Goal: Information Seeking & Learning: Learn about a topic

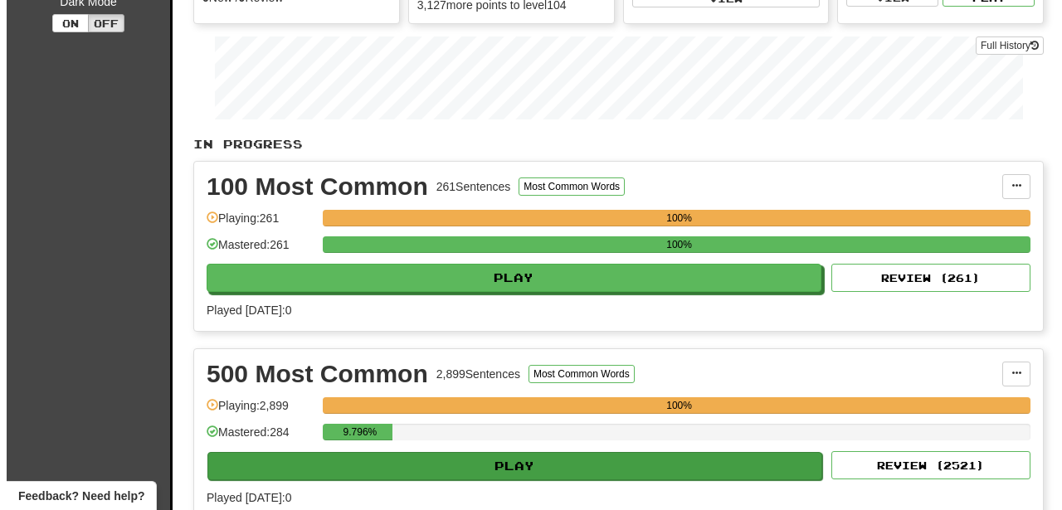
scroll to position [225, 0]
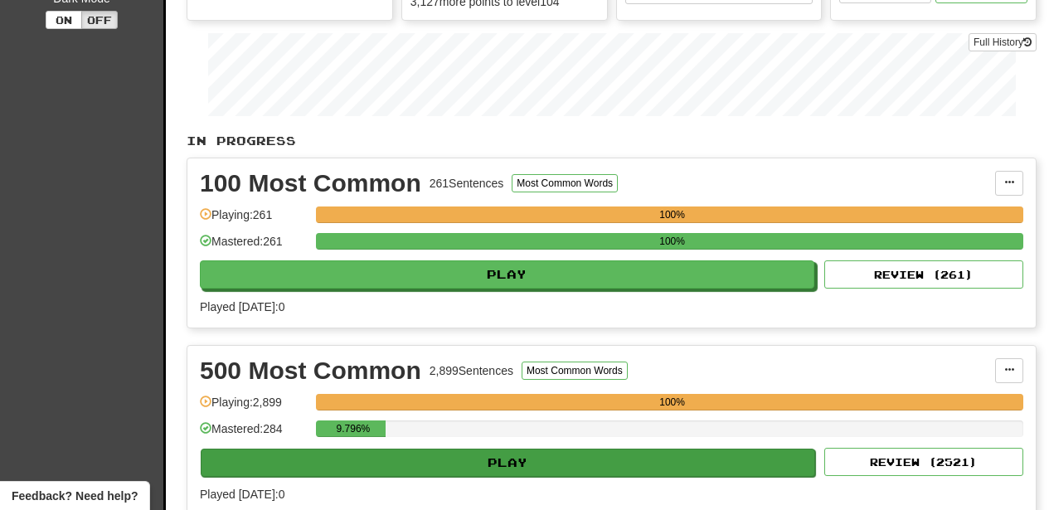
click at [531, 468] on button "Play" at bounding box center [508, 463] width 615 height 28
select select "********"
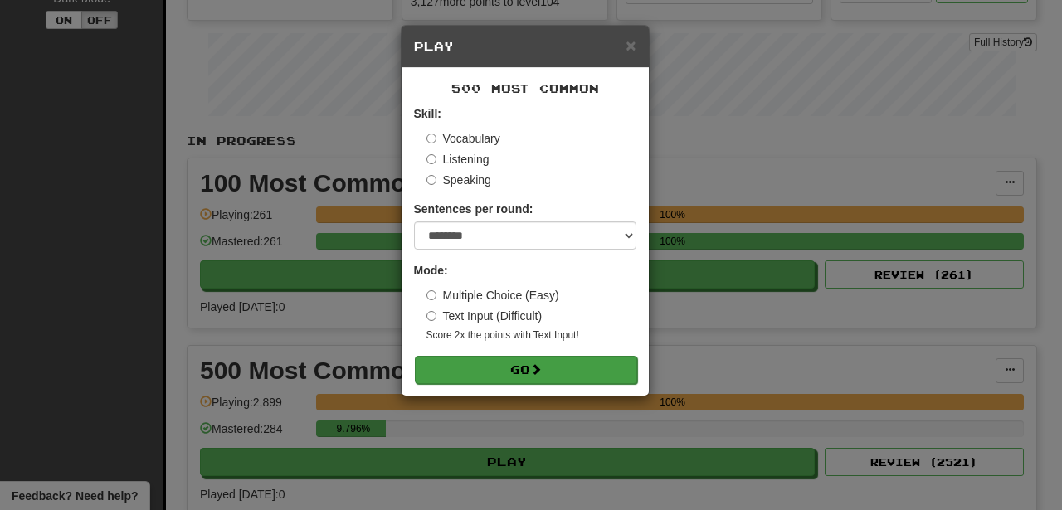
click at [538, 364] on span at bounding box center [536, 369] width 12 height 12
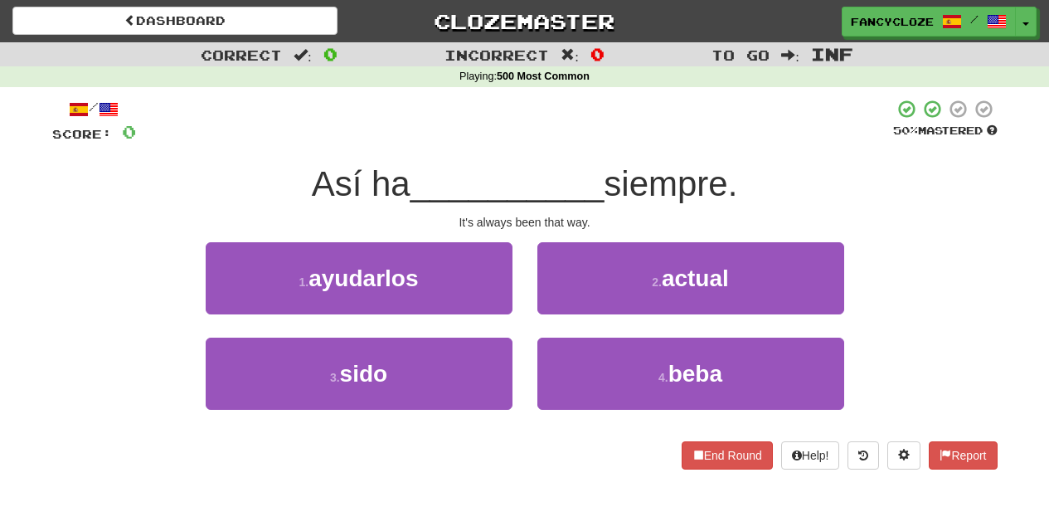
scroll to position [3, 0]
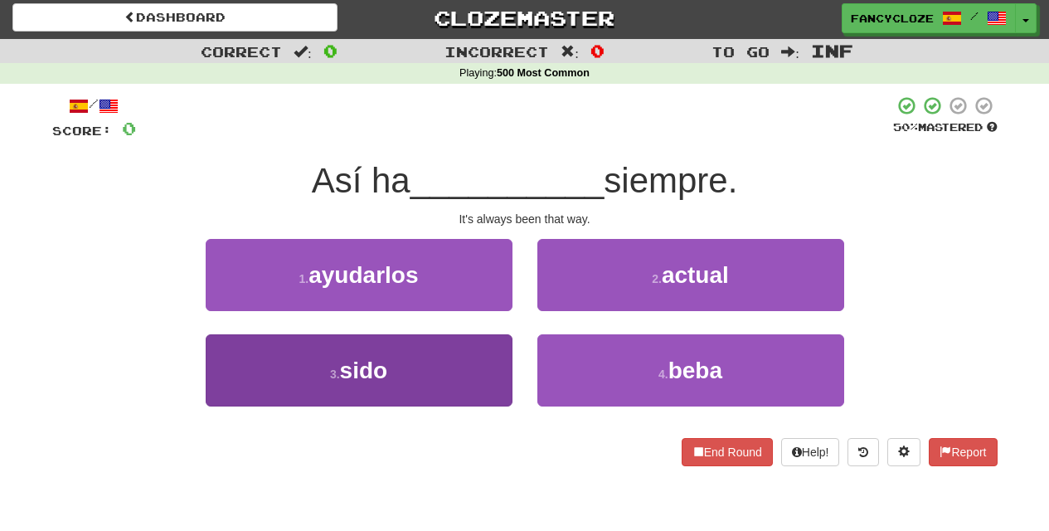
click at [317, 350] on button "3 . sido" at bounding box center [359, 370] width 307 height 72
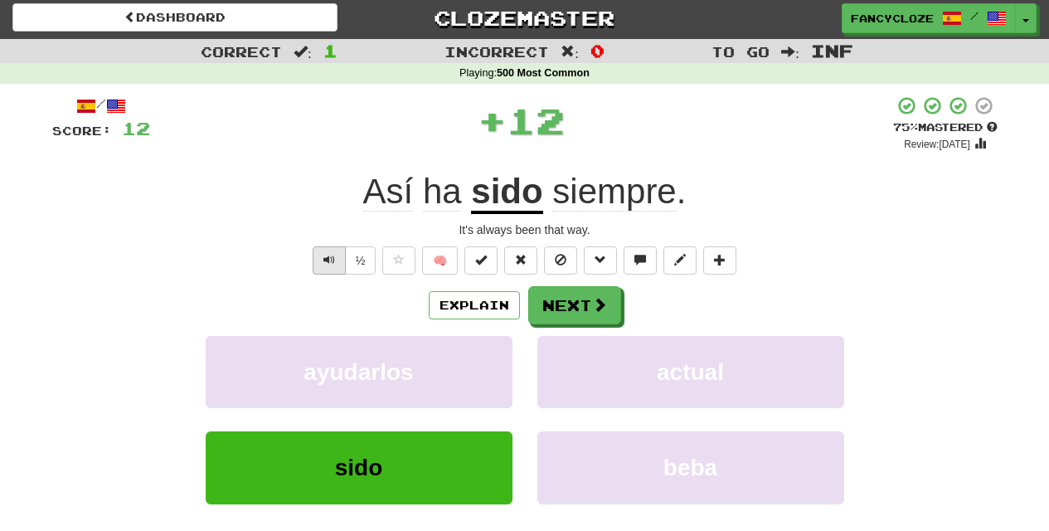
click at [321, 257] on button "Text-to-speech controls" at bounding box center [329, 260] width 33 height 28
click at [321, 256] on button "Text-to-speech controls" at bounding box center [329, 260] width 33 height 28
click at [323, 256] on span "Text-to-speech controls" at bounding box center [329, 260] width 12 height 12
click at [323, 254] on span "Text-to-speech controls" at bounding box center [329, 260] width 12 height 12
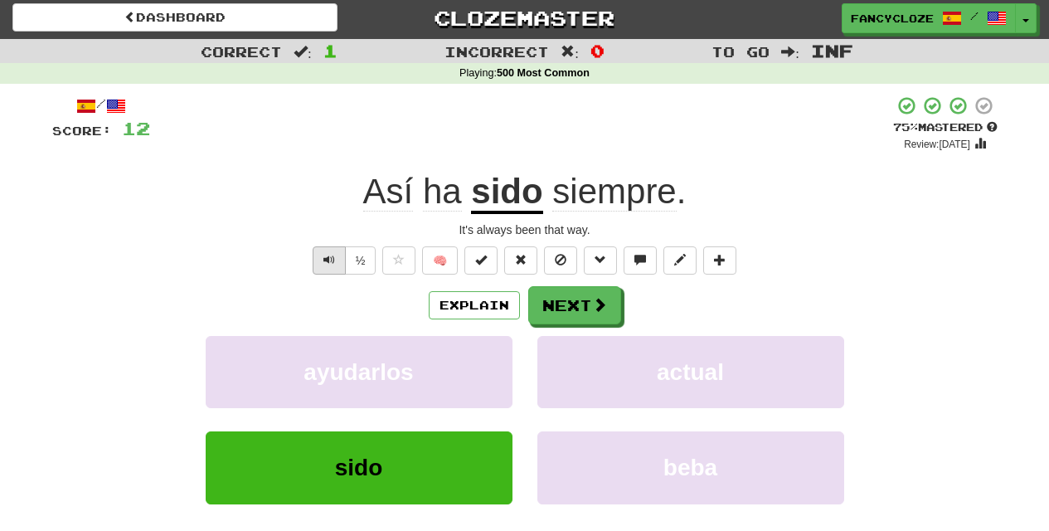
click at [323, 250] on button "Text-to-speech controls" at bounding box center [329, 260] width 33 height 28
click at [323, 251] on button "Text-to-speech controls" at bounding box center [329, 260] width 33 height 28
click at [323, 254] on span "Text-to-speech controls" at bounding box center [329, 260] width 12 height 12
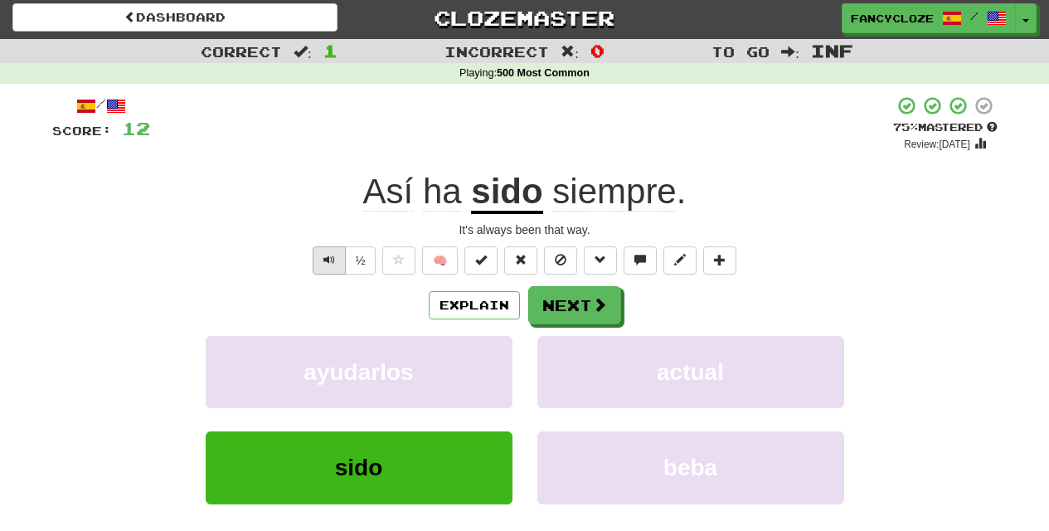
click at [322, 248] on button "Text-to-speech controls" at bounding box center [329, 260] width 33 height 28
click at [320, 250] on button "Text-to-speech controls" at bounding box center [329, 260] width 33 height 28
click at [320, 248] on button "Text-to-speech controls" at bounding box center [329, 260] width 33 height 28
click at [585, 297] on button "Next" at bounding box center [575, 306] width 93 height 38
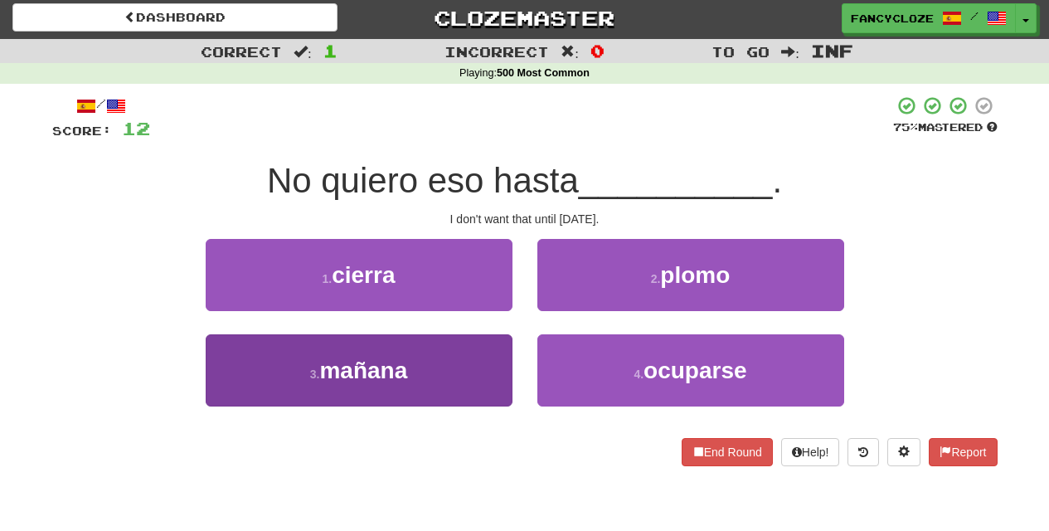
click at [363, 369] on span "mañana" at bounding box center [363, 370] width 88 height 26
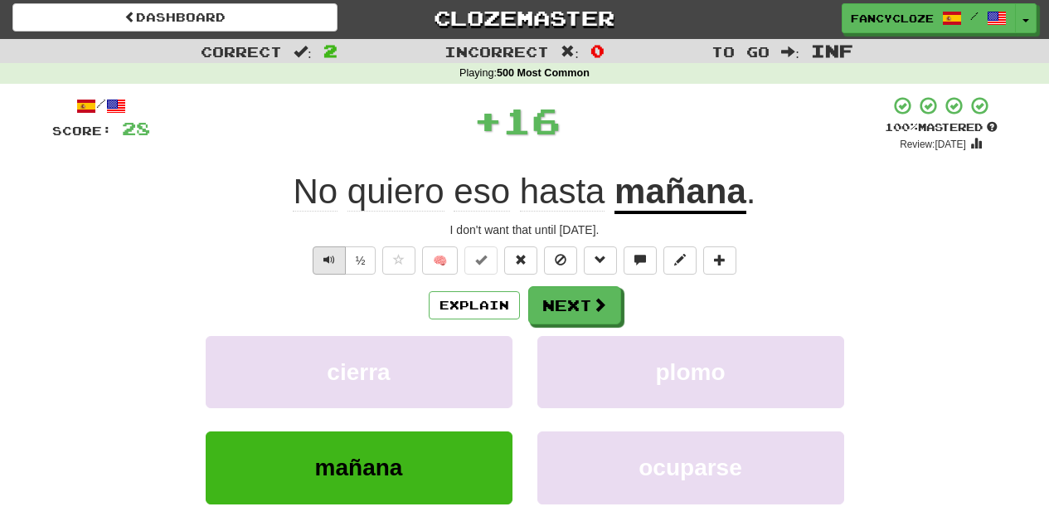
click at [329, 257] on span "Text-to-speech controls" at bounding box center [329, 260] width 12 height 12
click at [328, 258] on span "Text-to-speech controls" at bounding box center [329, 260] width 12 height 12
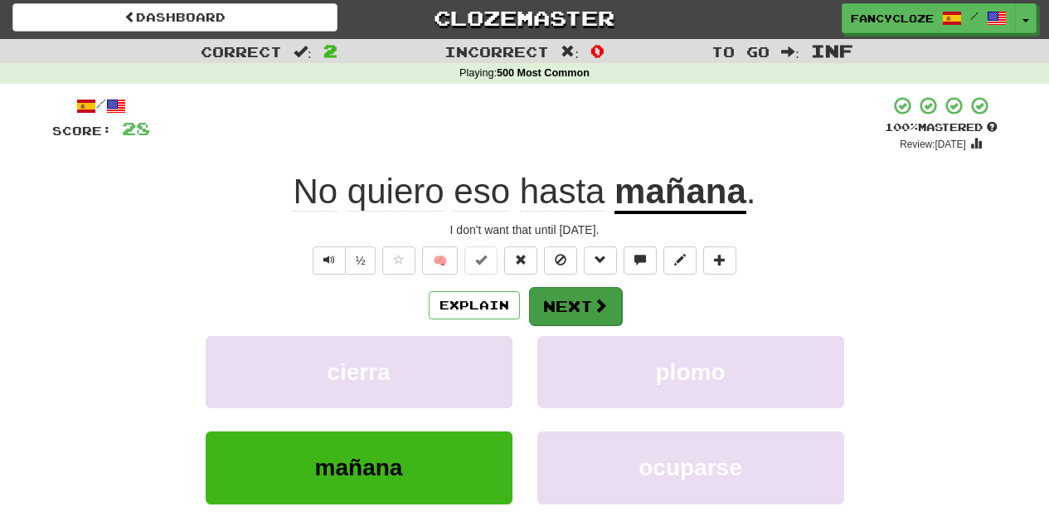
click at [568, 306] on button "Next" at bounding box center [575, 306] width 93 height 38
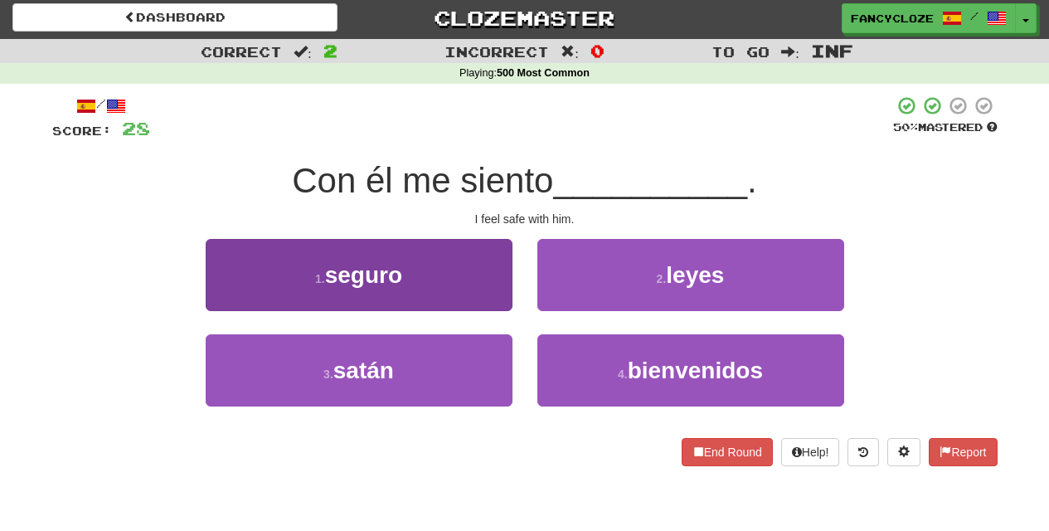
click at [367, 281] on span "seguro" at bounding box center [363, 275] width 77 height 26
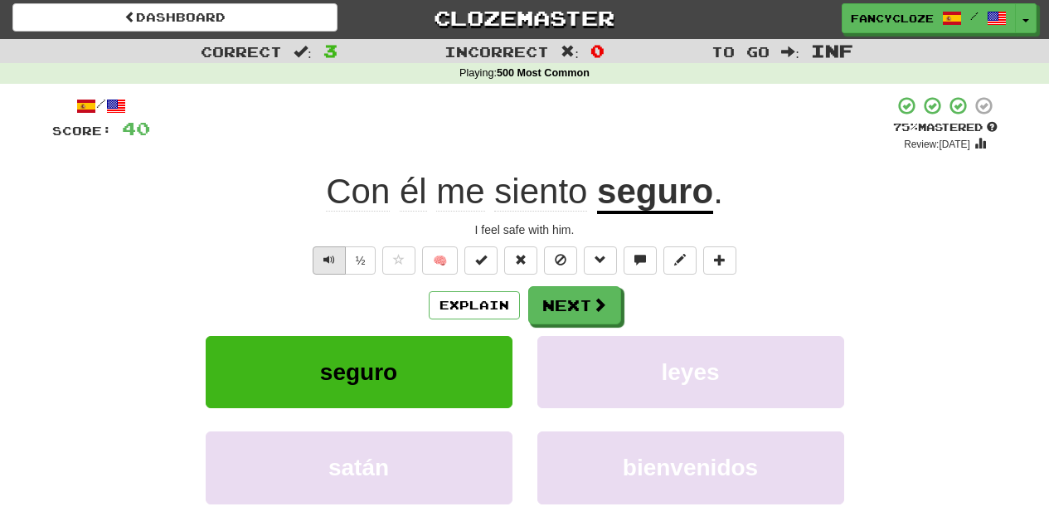
click at [330, 266] on button "Text-to-speech controls" at bounding box center [329, 260] width 33 height 28
click at [323, 254] on span "Text-to-speech controls" at bounding box center [329, 260] width 12 height 12
click at [327, 254] on span "Text-to-speech controls" at bounding box center [329, 260] width 12 height 12
click at [331, 250] on button "Text-to-speech controls" at bounding box center [329, 260] width 33 height 28
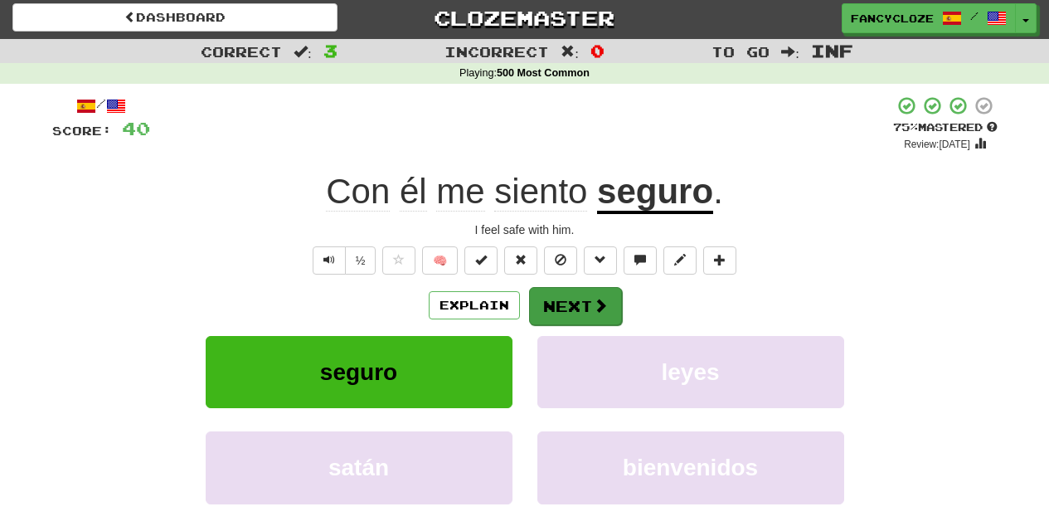
click at [566, 313] on button "Next" at bounding box center [575, 306] width 93 height 38
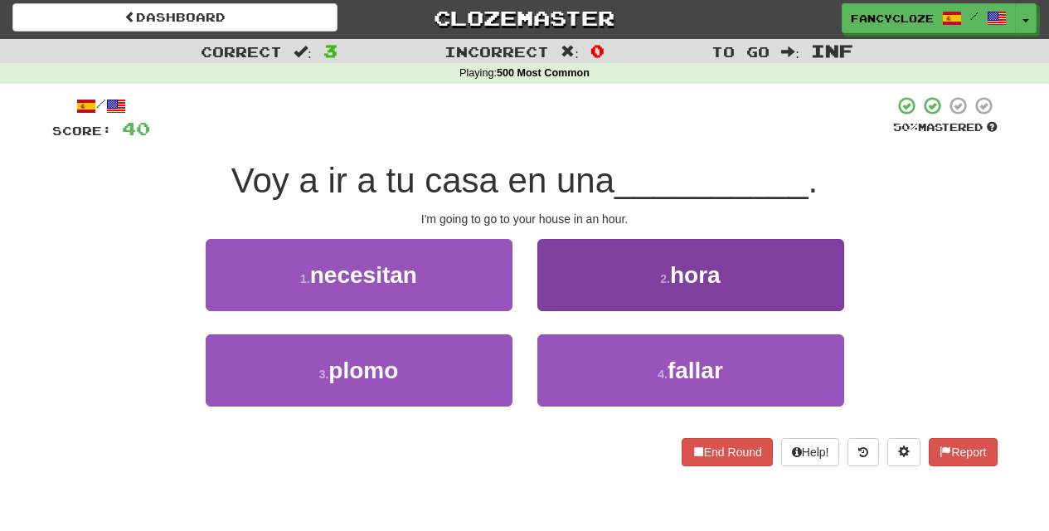
click at [620, 255] on button "2 . hora" at bounding box center [690, 275] width 307 height 72
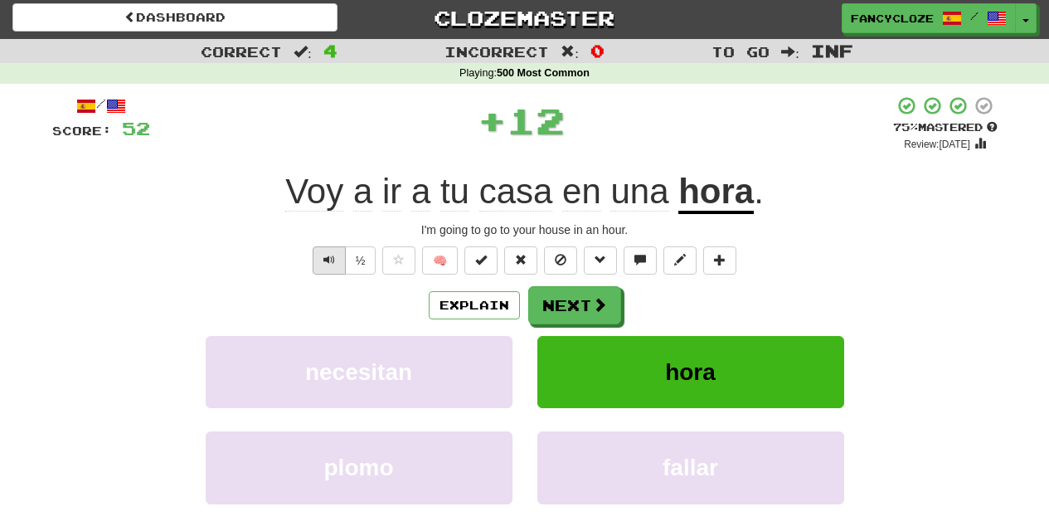
click at [319, 255] on button "Text-to-speech controls" at bounding box center [329, 260] width 33 height 28
click at [317, 260] on button "Text-to-speech controls" at bounding box center [329, 260] width 33 height 28
click at [323, 259] on span "Text-to-speech controls" at bounding box center [329, 260] width 12 height 12
click at [323, 260] on span "Text-to-speech controls" at bounding box center [329, 260] width 12 height 12
click at [328, 260] on span "Text-to-speech controls" at bounding box center [329, 260] width 12 height 12
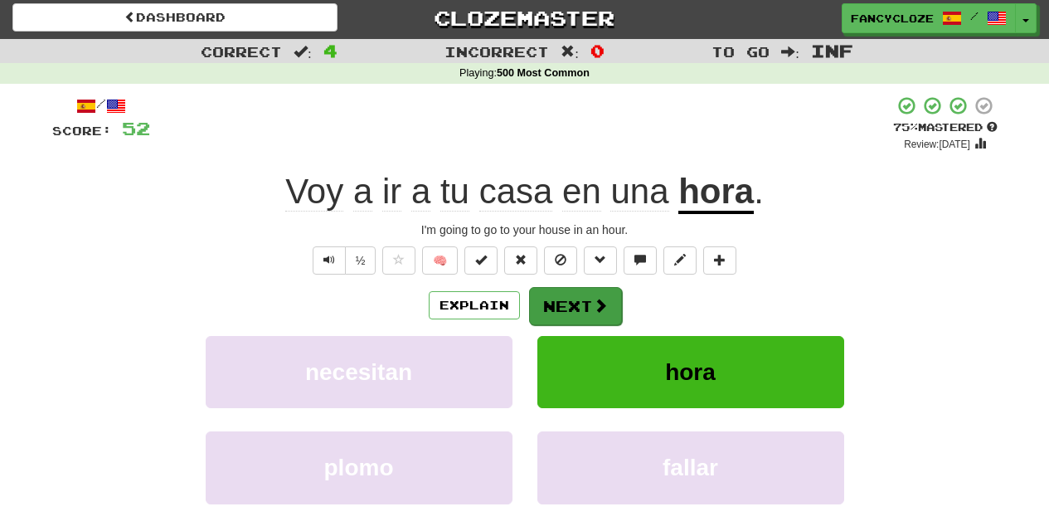
click at [593, 310] on span at bounding box center [600, 305] width 15 height 15
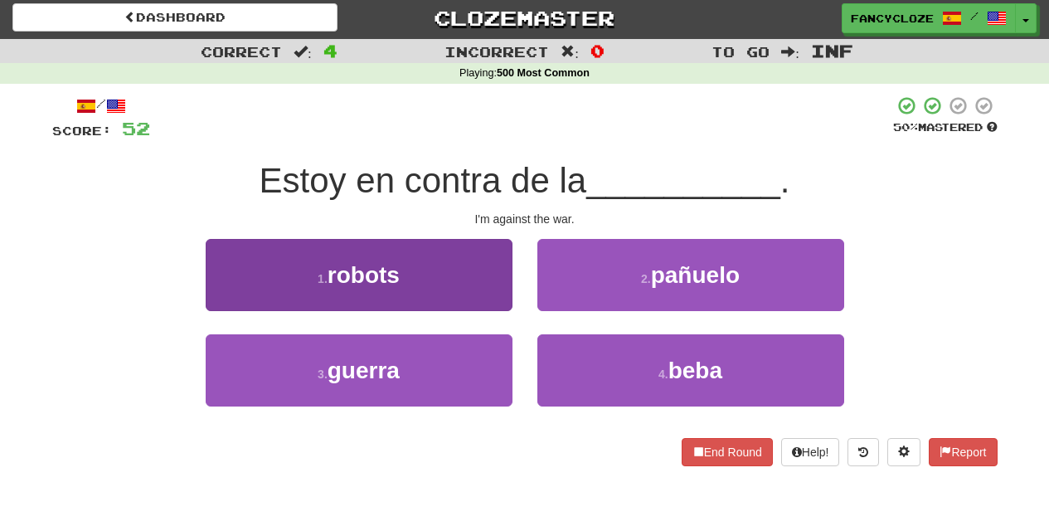
drag, startPoint x: 381, startPoint y: 355, endPoint x: 367, endPoint y: 355, distance: 14.1
click at [381, 357] on span "guerra" at bounding box center [364, 370] width 72 height 26
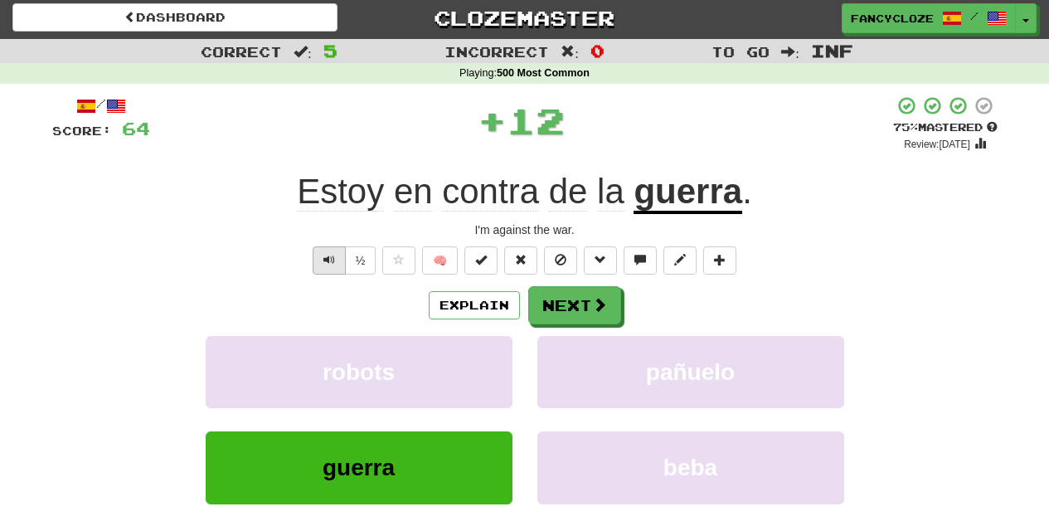
click at [329, 257] on span "Text-to-speech controls" at bounding box center [329, 260] width 12 height 12
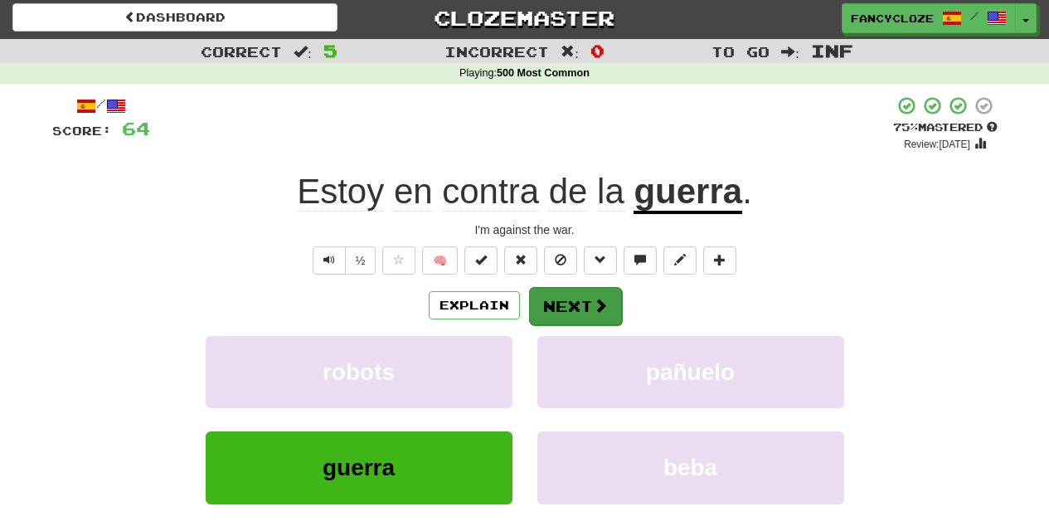
click at [571, 314] on button "Next" at bounding box center [575, 306] width 93 height 38
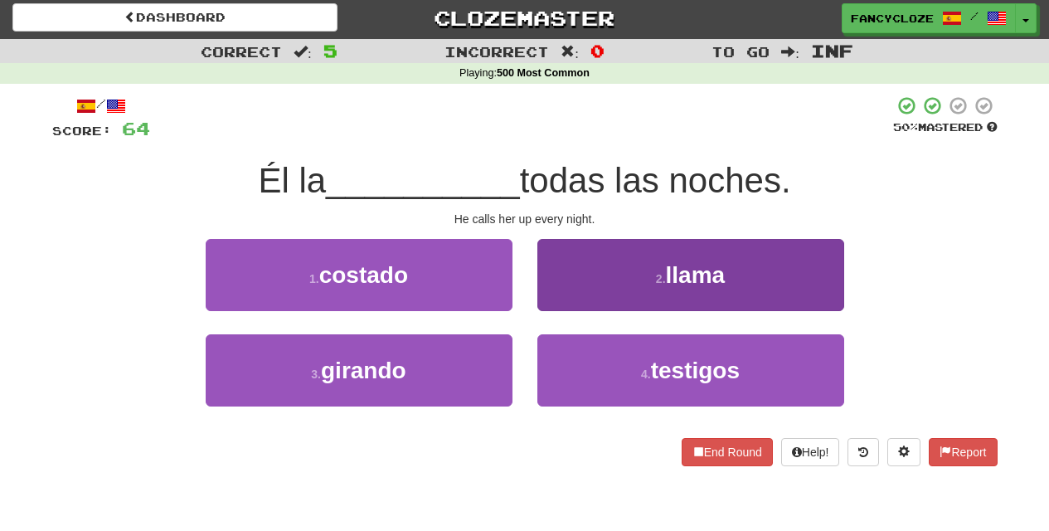
click at [640, 286] on button "2 . llama" at bounding box center [690, 275] width 307 height 72
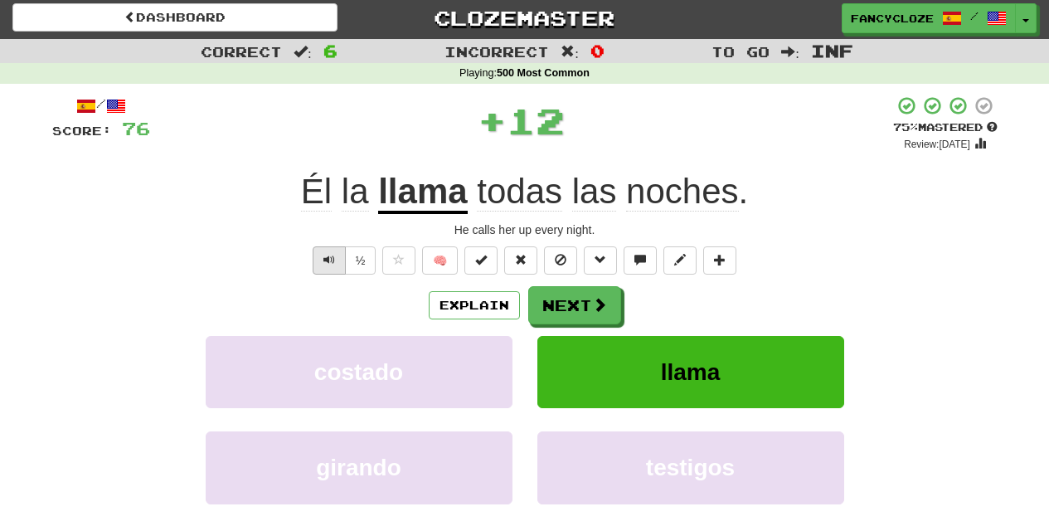
click at [320, 260] on button "Text-to-speech controls" at bounding box center [329, 260] width 33 height 28
click at [323, 254] on span "Text-to-speech controls" at bounding box center [329, 260] width 12 height 12
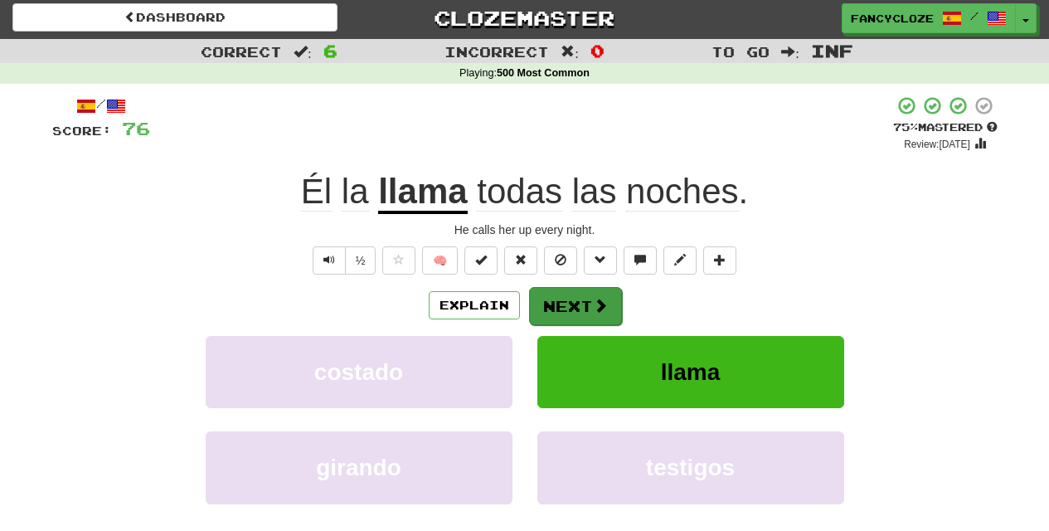
click at [559, 291] on button "Next" at bounding box center [575, 306] width 93 height 38
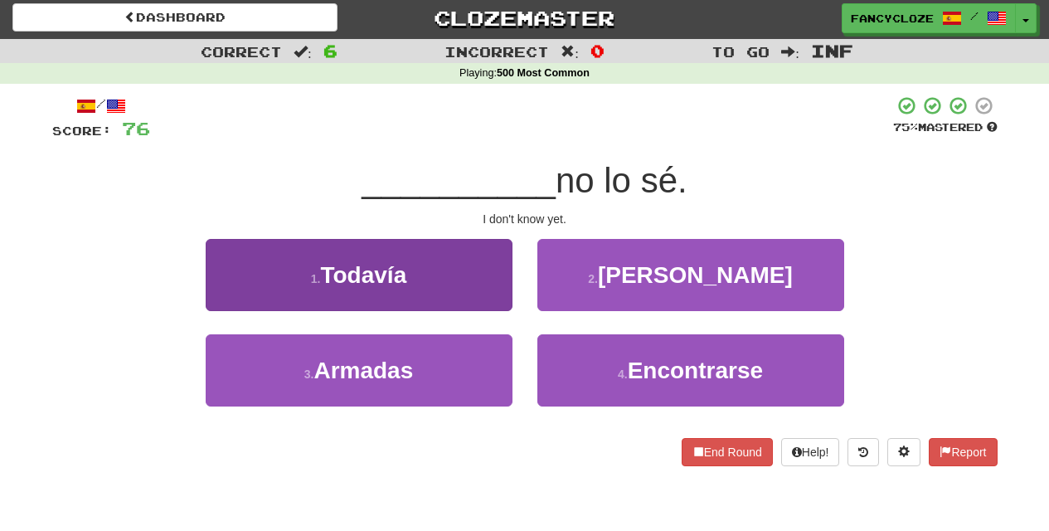
click at [391, 273] on span "Todavía" at bounding box center [363, 275] width 86 height 26
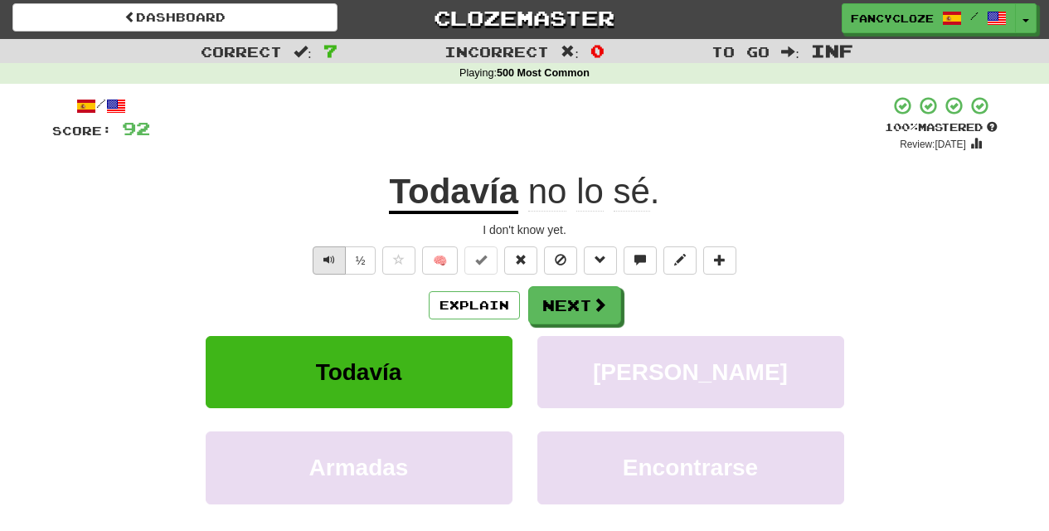
click at [318, 261] on button "Text-to-speech controls" at bounding box center [329, 260] width 33 height 28
click at [328, 260] on span "Text-to-speech controls" at bounding box center [329, 260] width 12 height 12
click at [325, 257] on span "Text-to-speech controls" at bounding box center [329, 260] width 12 height 12
click at [326, 255] on span "Text-to-speech controls" at bounding box center [329, 260] width 12 height 12
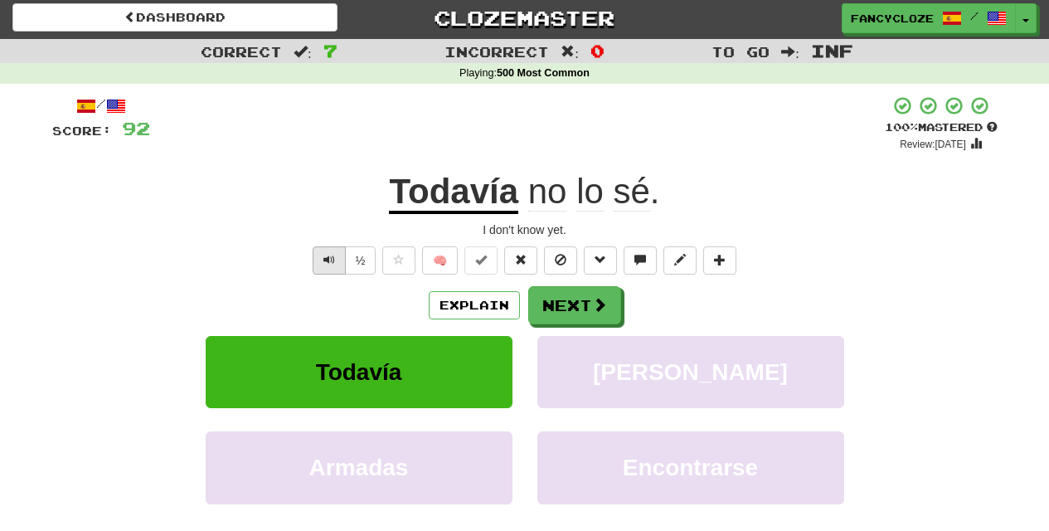
click at [326, 255] on span "Text-to-speech controls" at bounding box center [329, 260] width 12 height 12
click at [552, 302] on button "Next" at bounding box center [575, 306] width 93 height 38
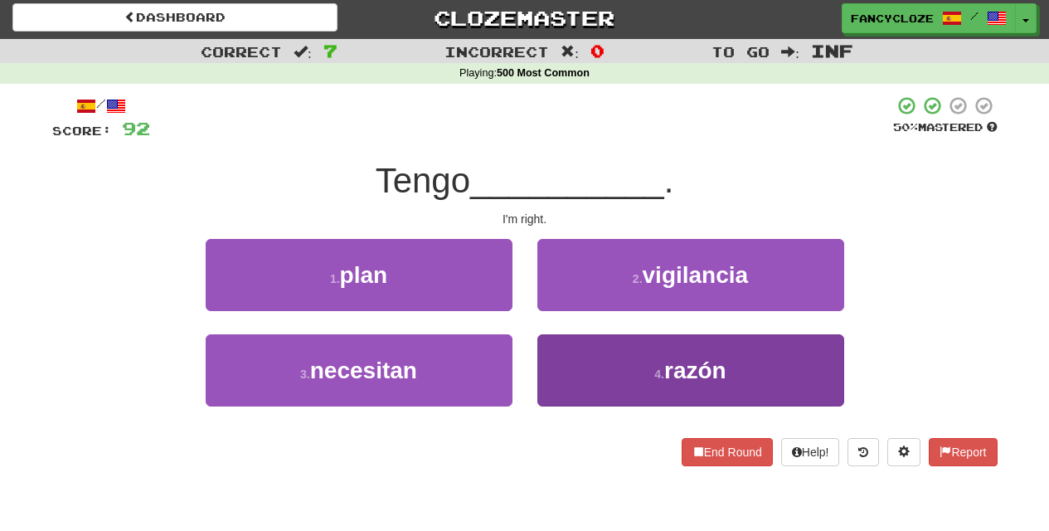
click at [676, 339] on div "1 . plan 2 . vigilancia 3 . necesitan 4 . razón" at bounding box center [525, 335] width 970 height 192
click at [679, 351] on button "4 . razón" at bounding box center [690, 370] width 307 height 72
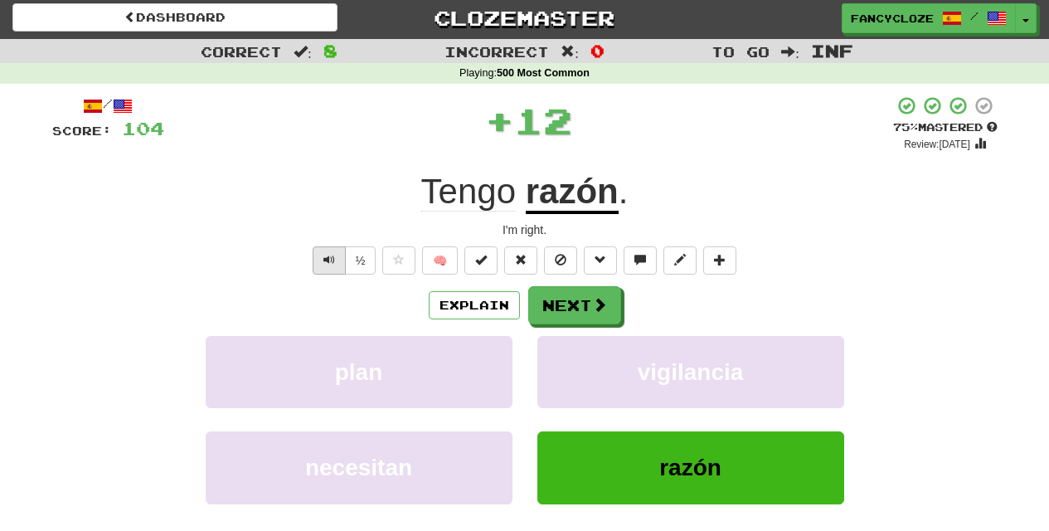
click at [326, 257] on span "Text-to-speech controls" at bounding box center [329, 260] width 12 height 12
click at [326, 258] on span "Text-to-speech controls" at bounding box center [329, 260] width 12 height 12
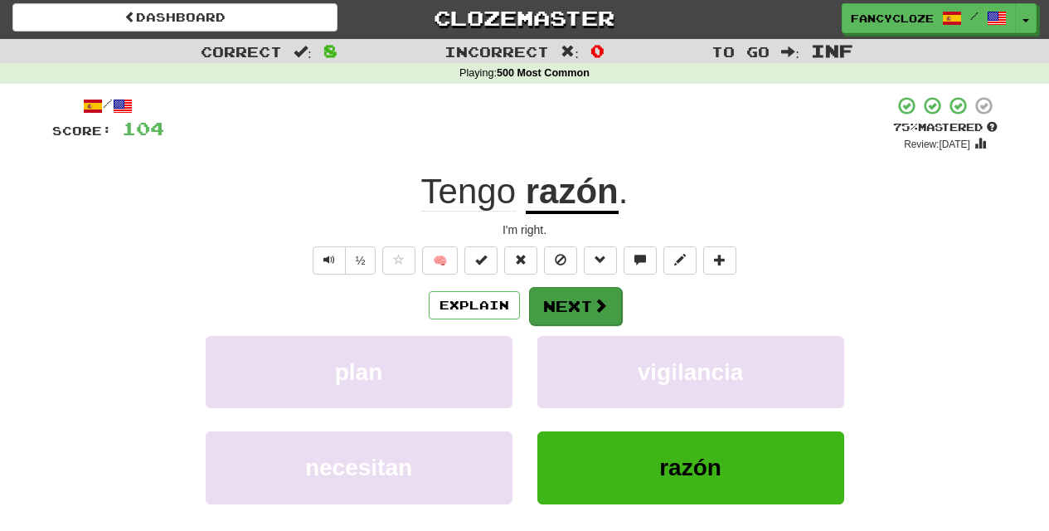
click at [560, 297] on button "Next" at bounding box center [575, 306] width 93 height 38
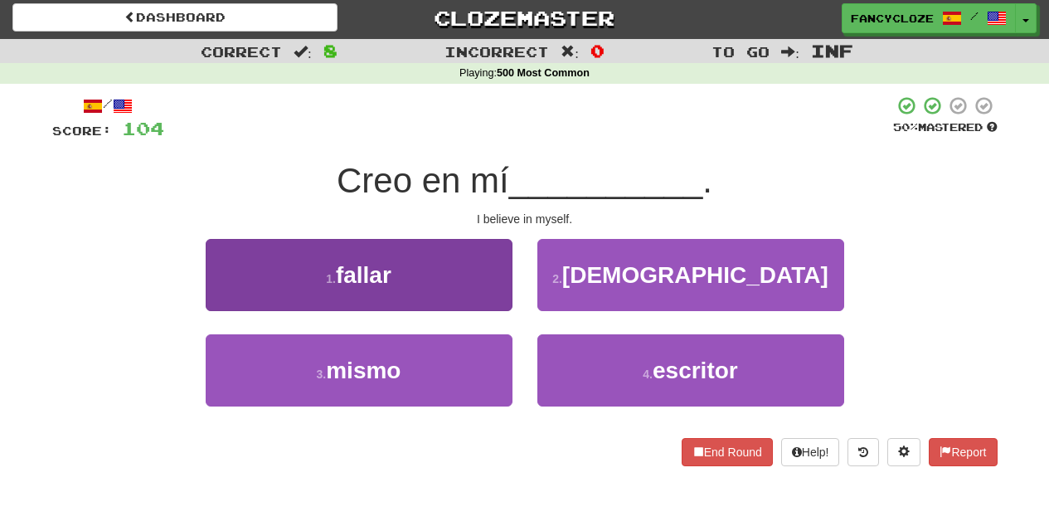
click at [379, 401] on button "3 . mismo" at bounding box center [359, 370] width 307 height 72
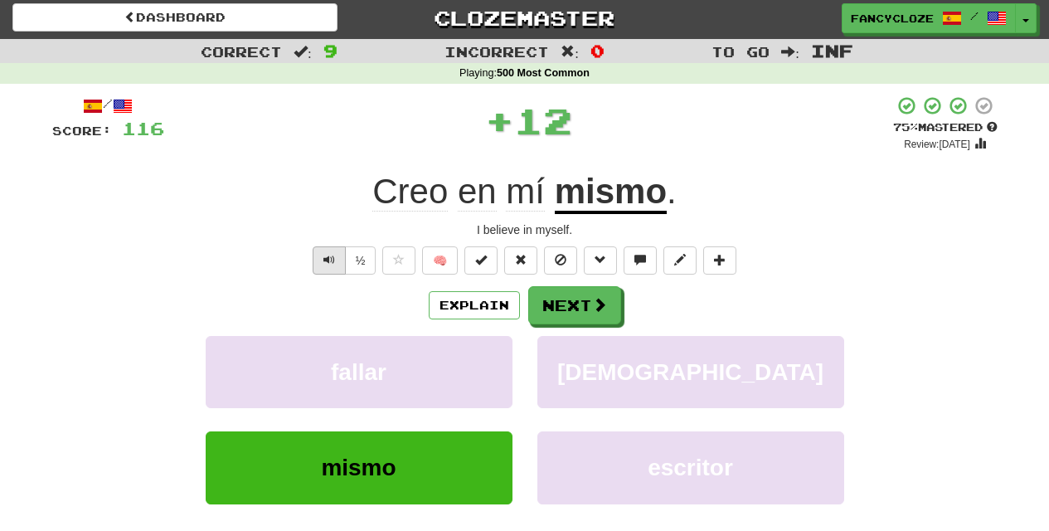
click at [328, 259] on span "Text-to-speech controls" at bounding box center [329, 260] width 12 height 12
click at [328, 258] on span "Text-to-speech controls" at bounding box center [329, 260] width 12 height 12
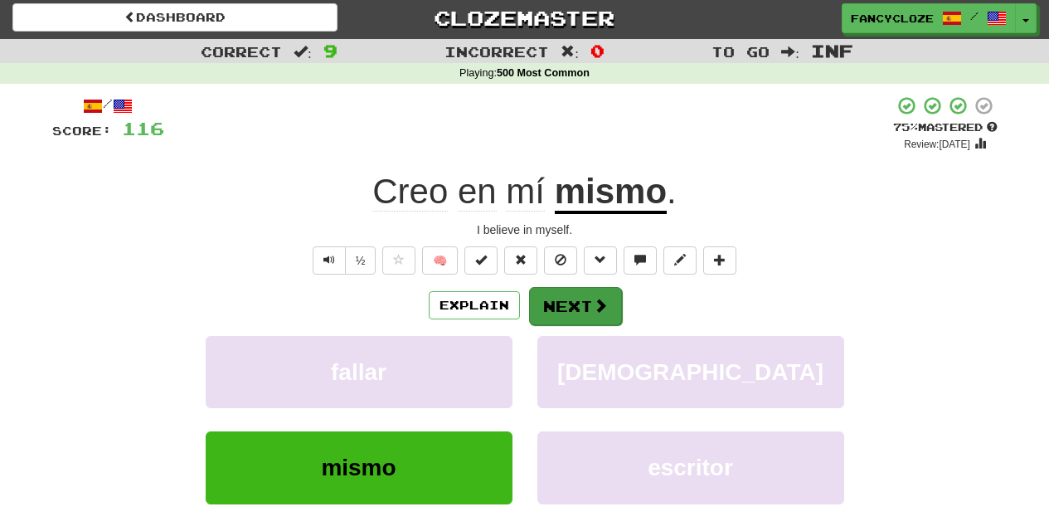
click at [583, 301] on button "Next" at bounding box center [575, 306] width 93 height 38
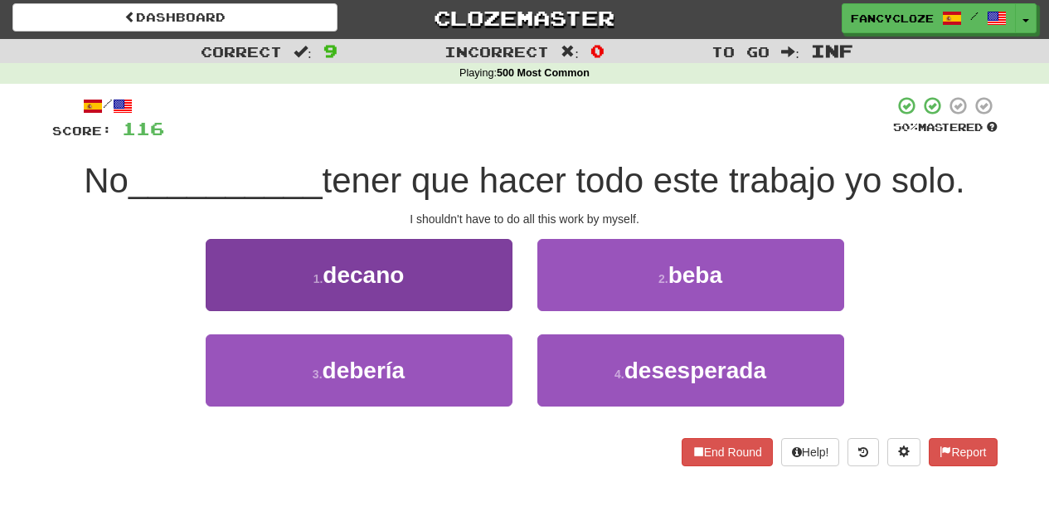
click at [381, 376] on span "debería" at bounding box center [364, 370] width 83 height 26
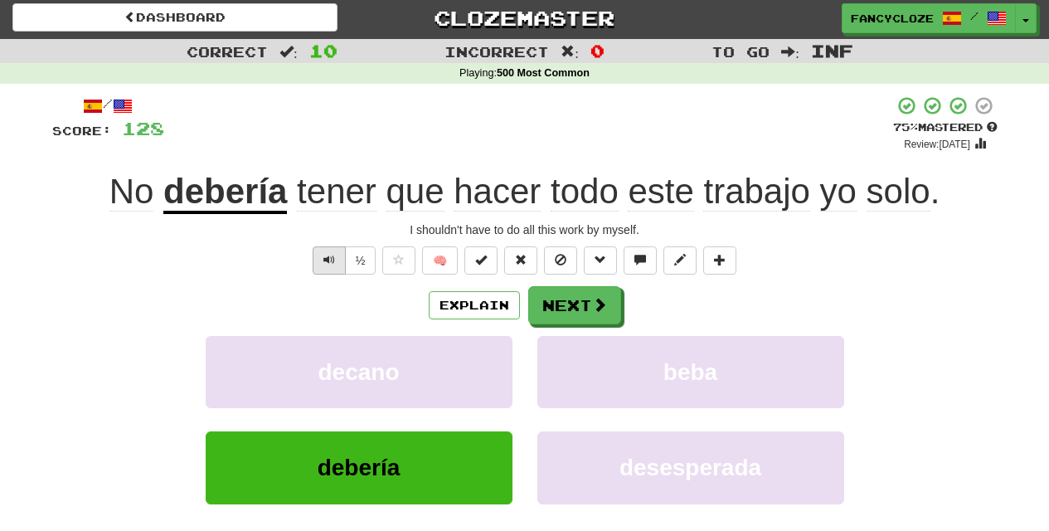
click at [319, 258] on button "Text-to-speech controls" at bounding box center [329, 260] width 33 height 28
click at [579, 292] on button "Next" at bounding box center [575, 306] width 93 height 38
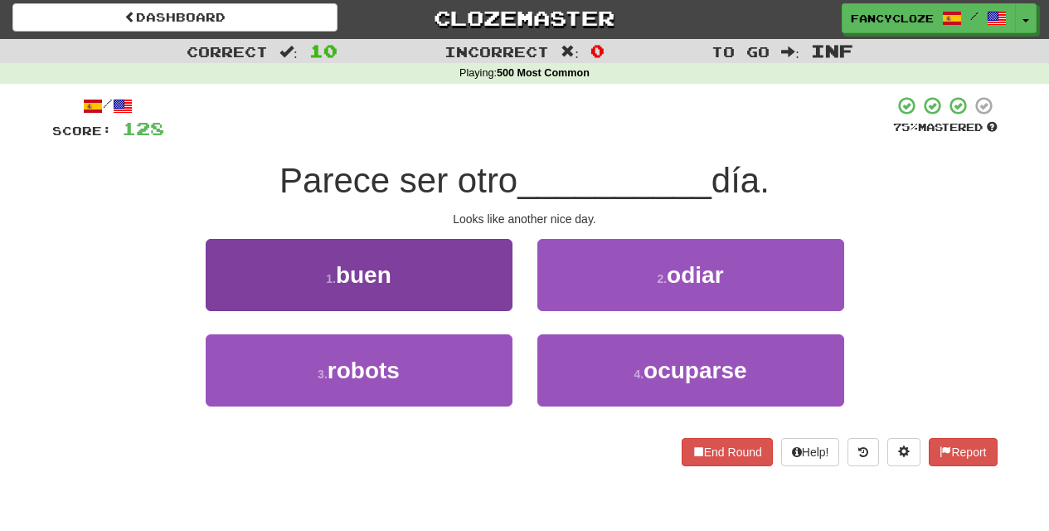
click at [421, 278] on button "1 . buen" at bounding box center [359, 275] width 307 height 72
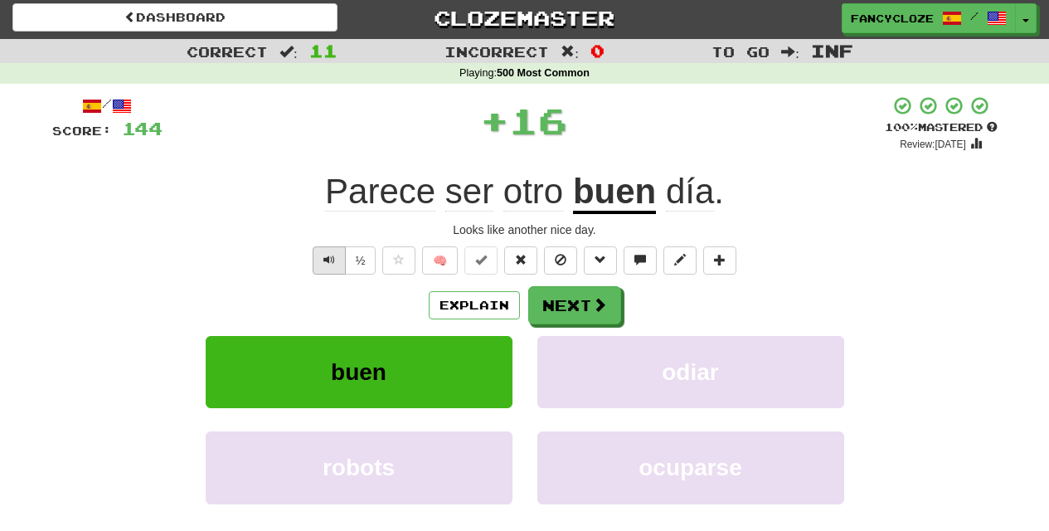
click at [323, 260] on span "Text-to-speech controls" at bounding box center [329, 260] width 12 height 12
click at [325, 257] on span "Text-to-speech controls" at bounding box center [329, 260] width 12 height 12
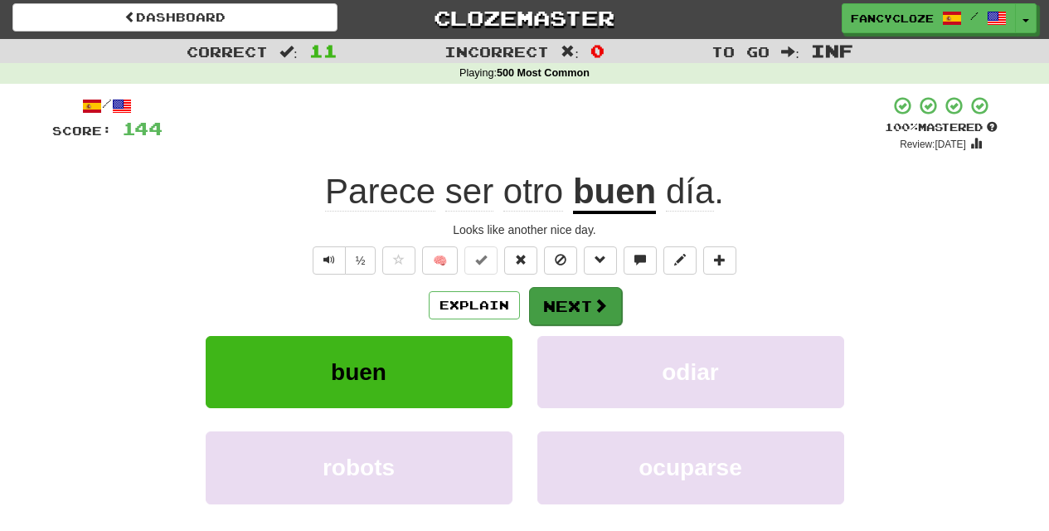
click at [604, 310] on span at bounding box center [600, 305] width 15 height 15
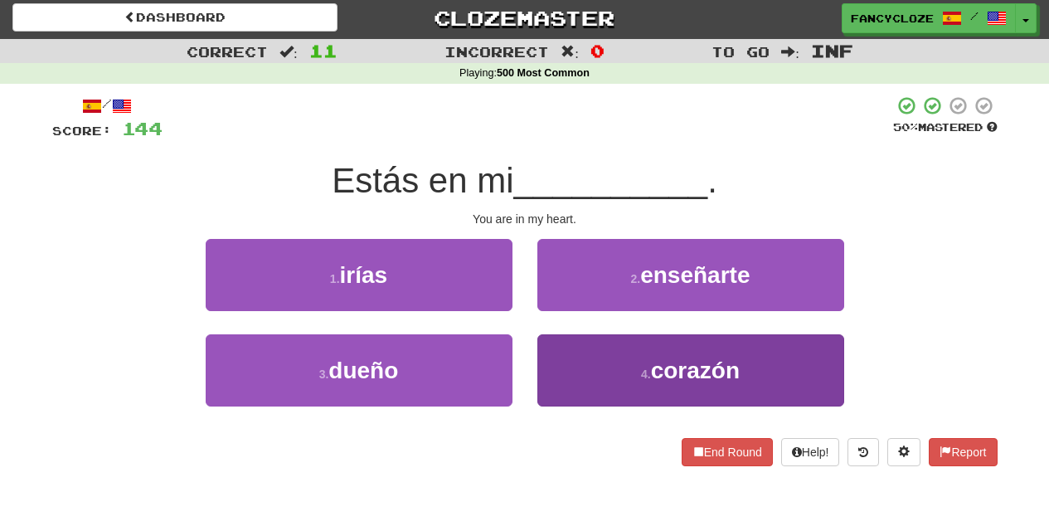
click at [703, 377] on span "corazón" at bounding box center [695, 370] width 89 height 26
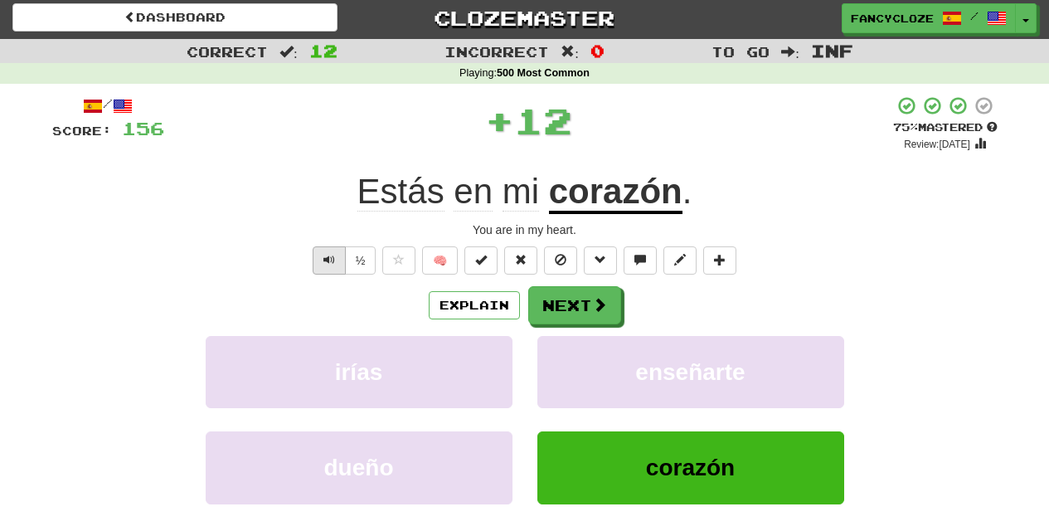
click at [321, 256] on button "Text-to-speech controls" at bounding box center [329, 260] width 33 height 28
click at [564, 309] on button "Next" at bounding box center [575, 306] width 93 height 38
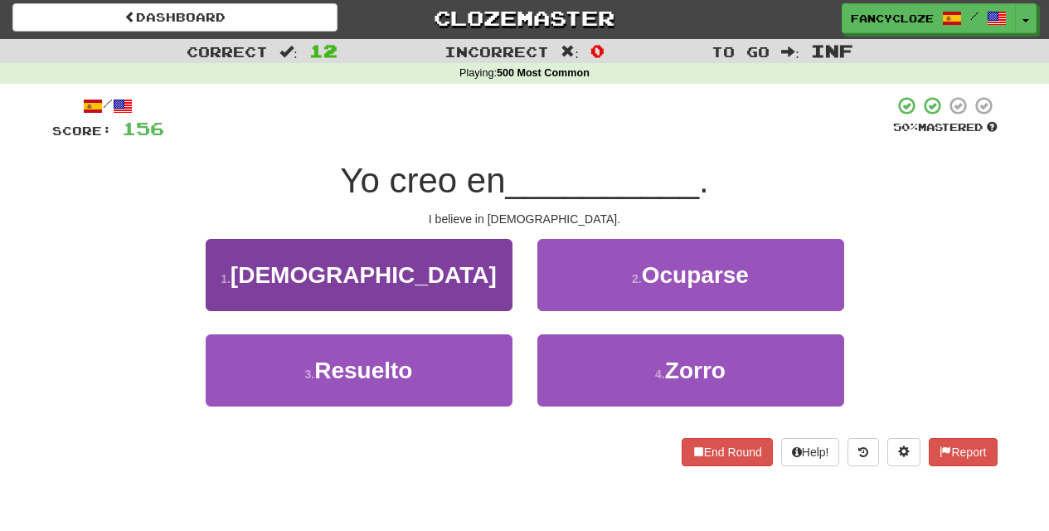
click at [381, 269] on span "Dios" at bounding box center [364, 275] width 266 height 26
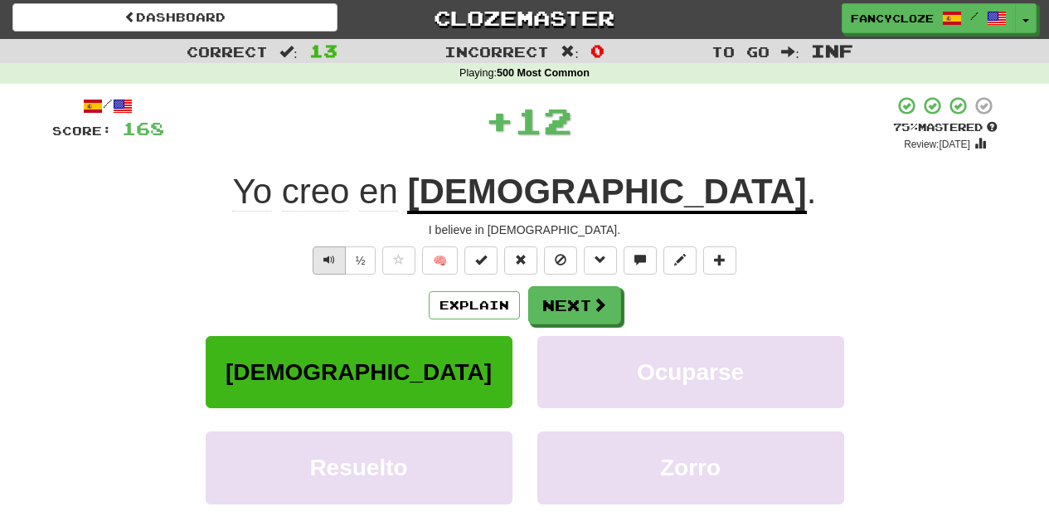
click at [329, 256] on span "Text-to-speech controls" at bounding box center [329, 260] width 12 height 12
click at [329, 257] on span "Text-to-speech controls" at bounding box center [329, 260] width 12 height 12
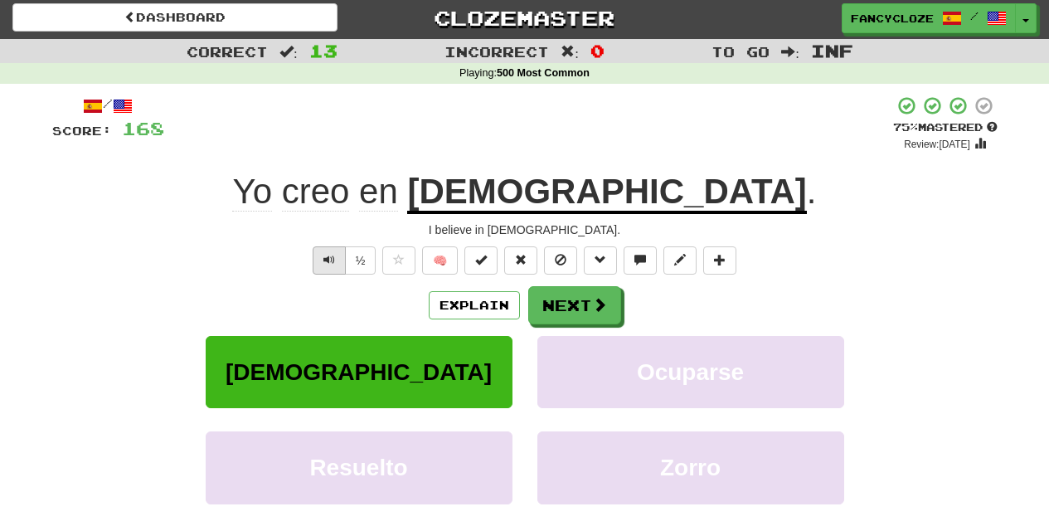
click at [329, 257] on span "Text-to-speech controls" at bounding box center [329, 260] width 12 height 12
click at [584, 297] on button "Next" at bounding box center [575, 306] width 93 height 38
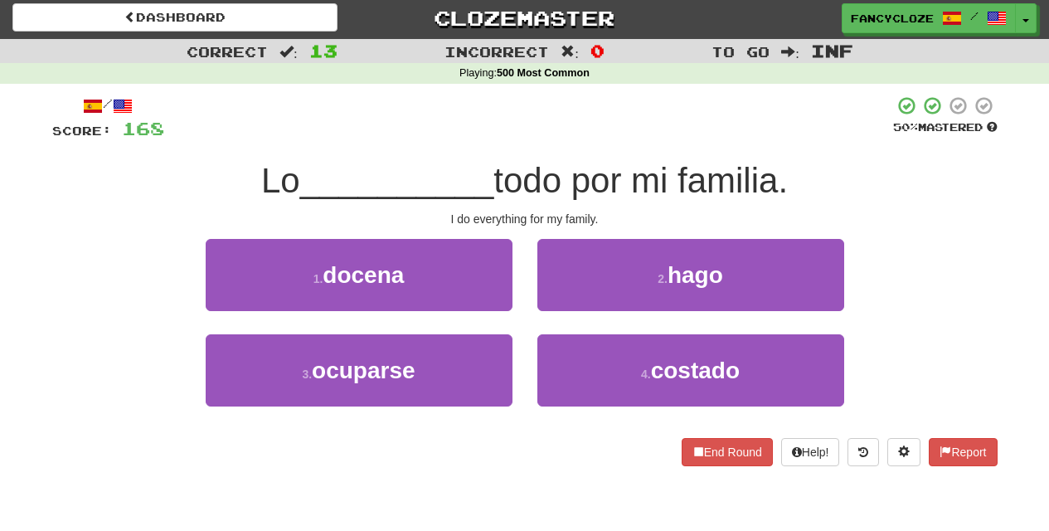
click at [695, 280] on span "hago" at bounding box center [696, 275] width 56 height 26
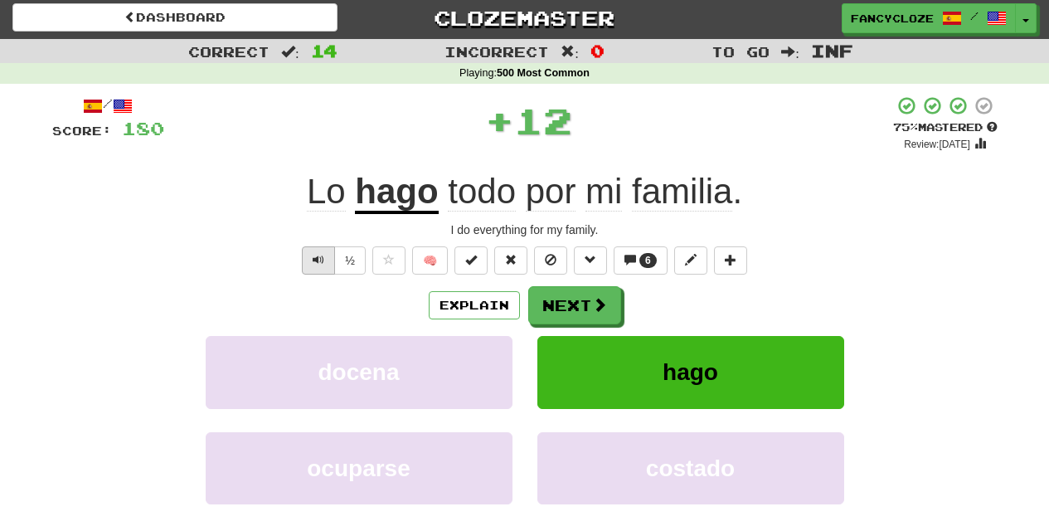
click at [323, 255] on span "Text-to-speech controls" at bounding box center [319, 260] width 12 height 12
click at [322, 255] on span "Text-to-speech controls" at bounding box center [319, 260] width 12 height 12
click at [321, 255] on span "Text-to-speech controls" at bounding box center [319, 260] width 12 height 12
click at [321, 256] on span "Text-to-speech controls" at bounding box center [319, 260] width 12 height 12
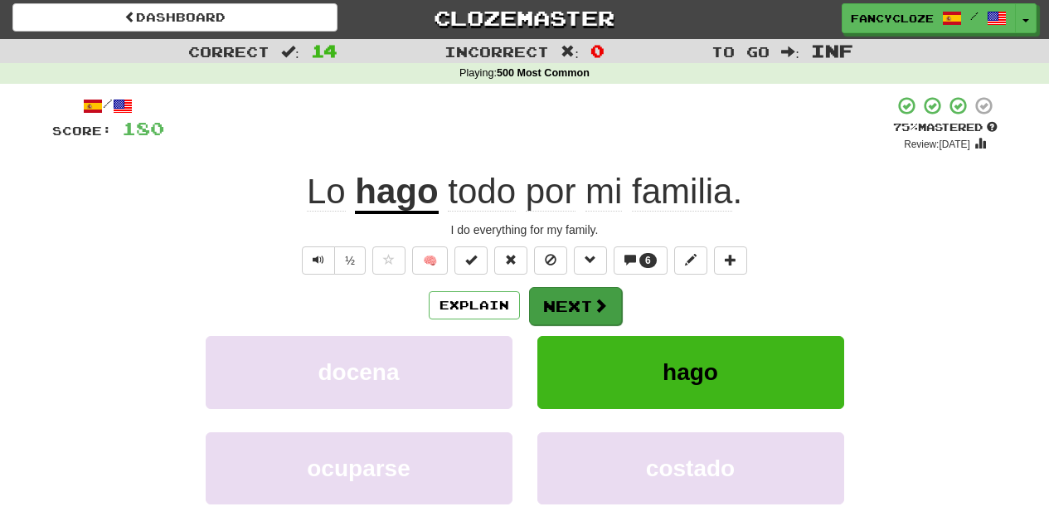
click at [581, 310] on button "Next" at bounding box center [575, 306] width 93 height 38
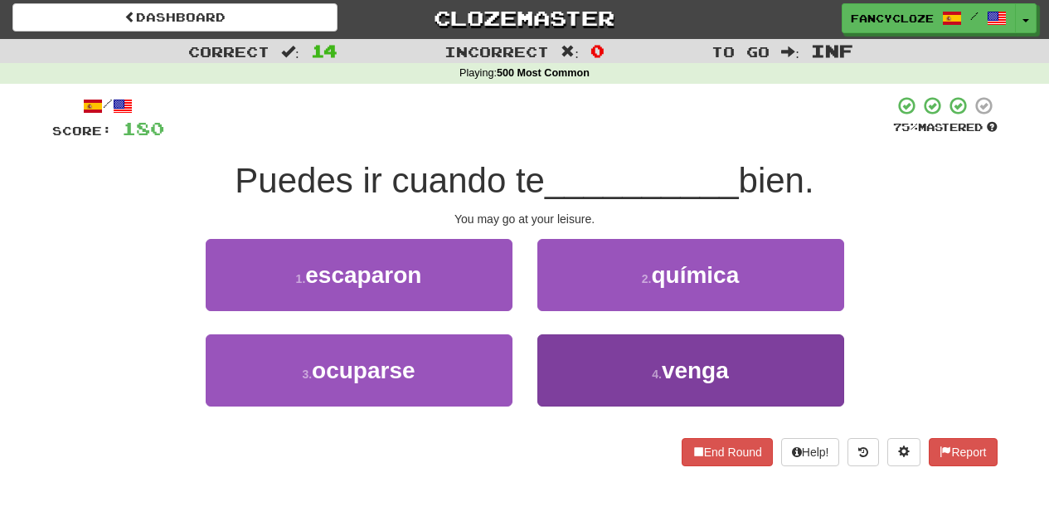
click at [596, 370] on button "4 . venga" at bounding box center [690, 370] width 307 height 72
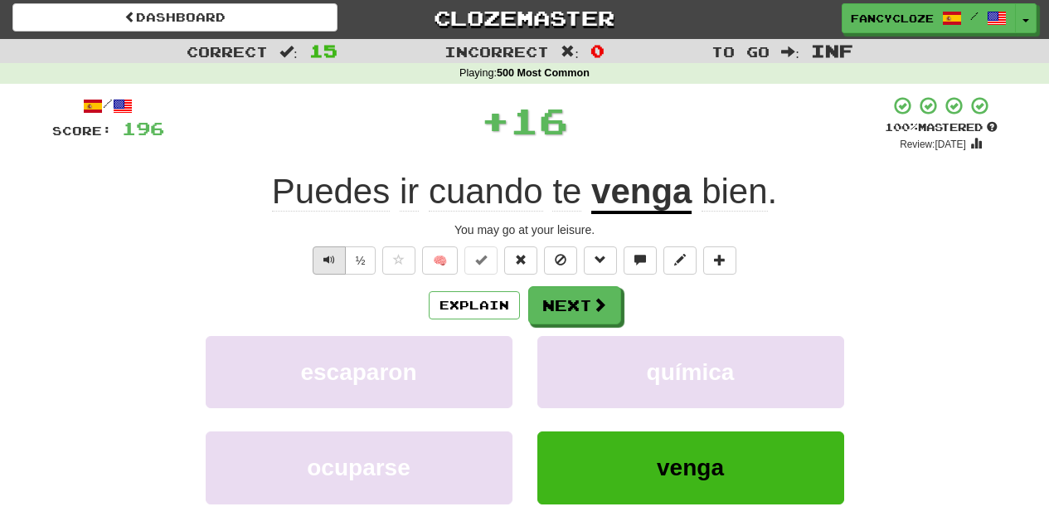
click at [327, 255] on span "Text-to-speech controls" at bounding box center [329, 260] width 12 height 12
click at [328, 255] on span "Text-to-speech controls" at bounding box center [329, 260] width 12 height 12
click at [327, 255] on span "Text-to-speech controls" at bounding box center [329, 260] width 12 height 12
click at [328, 255] on span "Text-to-speech controls" at bounding box center [329, 260] width 12 height 12
click at [327, 254] on span "Text-to-speech controls" at bounding box center [329, 260] width 12 height 12
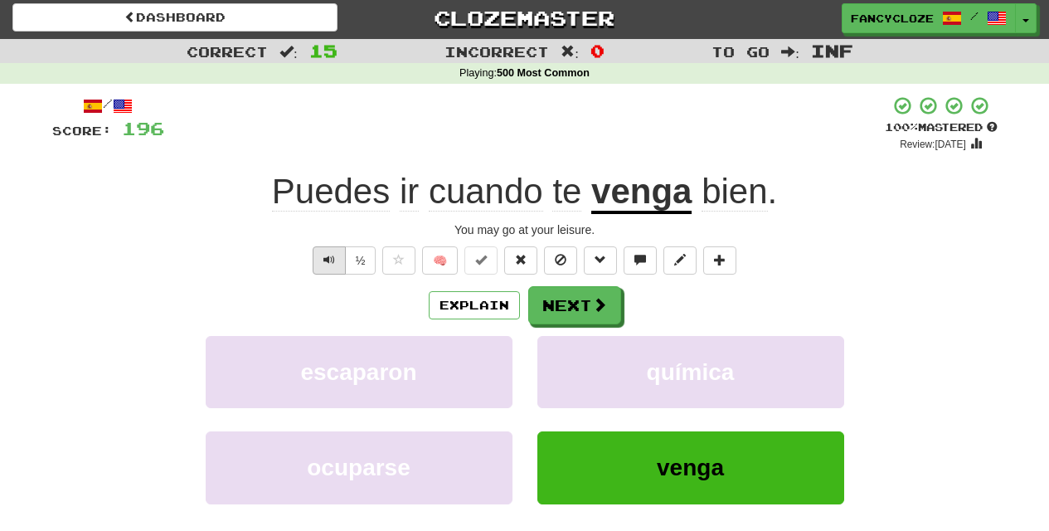
click at [327, 258] on span "Text-to-speech controls" at bounding box center [329, 260] width 12 height 12
click at [327, 257] on span "Text-to-speech controls" at bounding box center [329, 260] width 12 height 12
click at [324, 255] on span "Text-to-speech controls" at bounding box center [329, 260] width 12 height 12
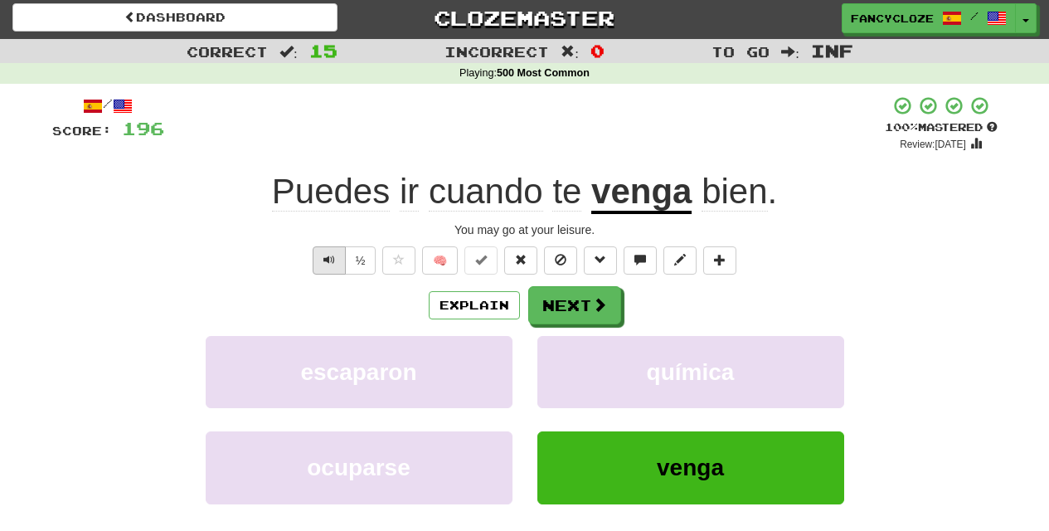
click at [325, 255] on span "Text-to-speech controls" at bounding box center [329, 260] width 12 height 12
click at [326, 255] on span "Text-to-speech controls" at bounding box center [329, 260] width 12 height 12
click at [327, 255] on span "Text-to-speech controls" at bounding box center [329, 260] width 12 height 12
click at [573, 304] on button "Next" at bounding box center [575, 306] width 93 height 38
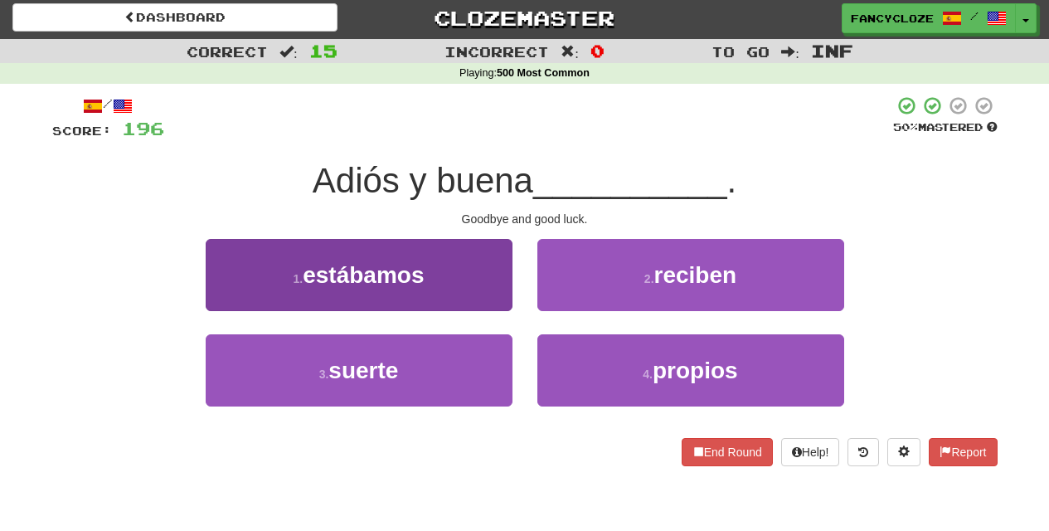
drag, startPoint x: 357, startPoint y: 371, endPoint x: 390, endPoint y: 369, distance: 32.4
click at [358, 372] on span "suerte" at bounding box center [363, 370] width 70 height 26
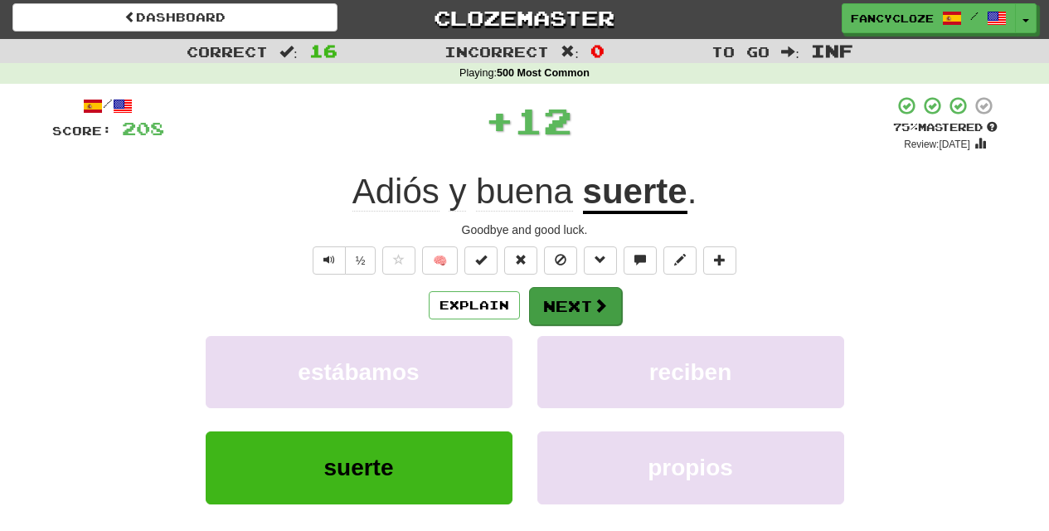
click at [576, 289] on button "Next" at bounding box center [575, 306] width 93 height 38
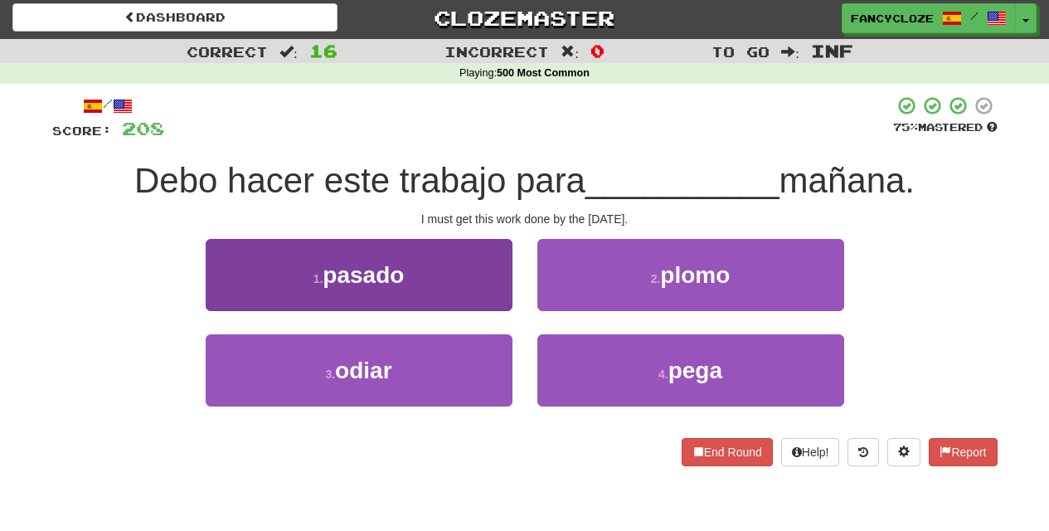
click at [440, 277] on button "1 . pasado" at bounding box center [359, 275] width 307 height 72
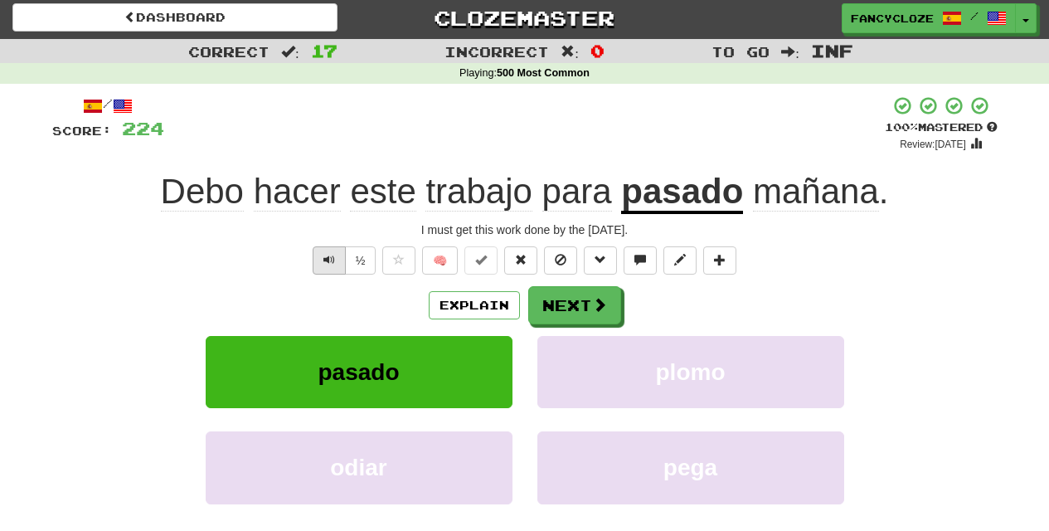
click at [321, 255] on button "Text-to-speech controls" at bounding box center [329, 260] width 33 height 28
click at [323, 259] on span "Text-to-speech controls" at bounding box center [329, 260] width 12 height 12
click at [327, 260] on span "Text-to-speech controls" at bounding box center [329, 260] width 12 height 12
click at [318, 265] on button "Text-to-speech controls" at bounding box center [329, 260] width 33 height 28
click at [541, 309] on button "Next" at bounding box center [575, 306] width 93 height 38
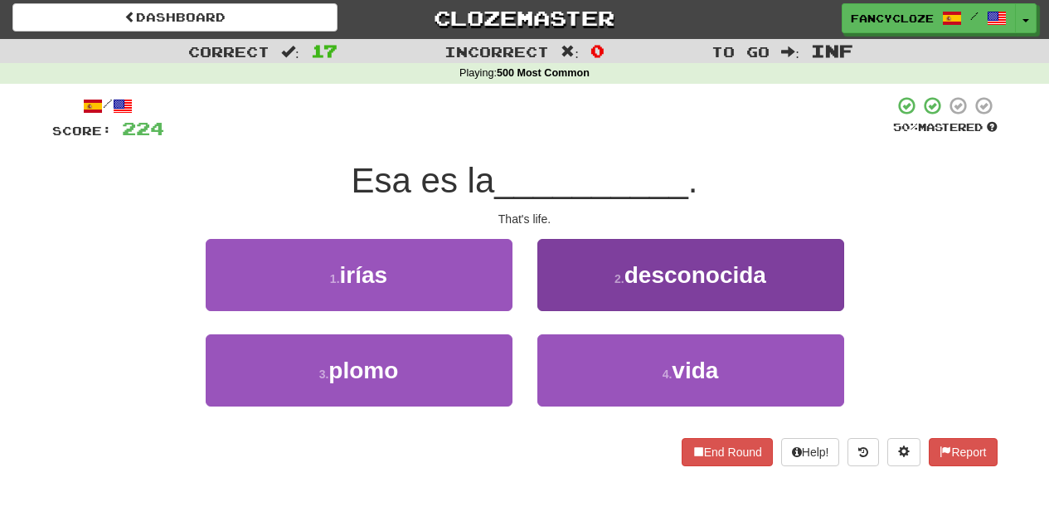
drag, startPoint x: 651, startPoint y: 375, endPoint x: 668, endPoint y: 363, distance: 20.2
click at [651, 374] on button "4 . vida" at bounding box center [690, 370] width 307 height 72
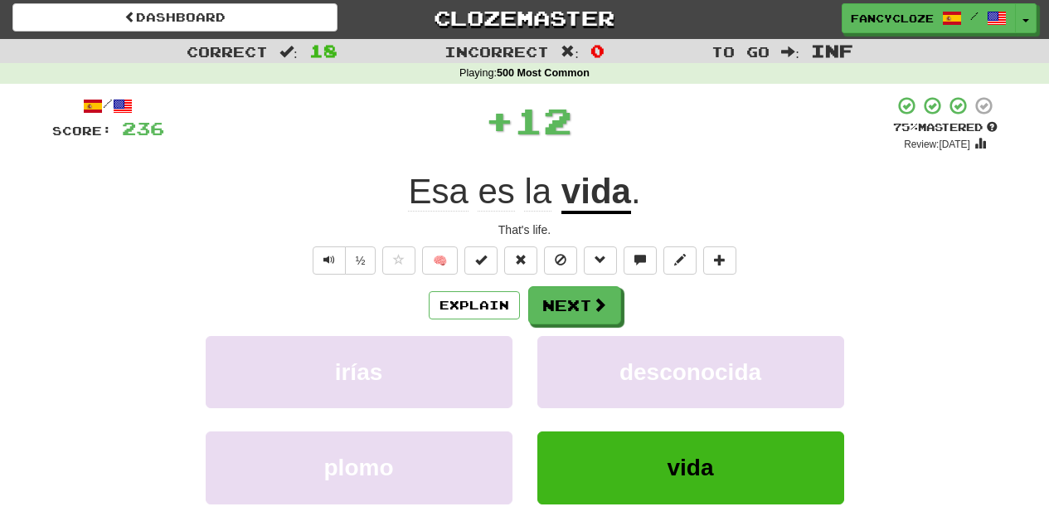
click at [309, 255] on div "½" at bounding box center [342, 260] width 67 height 28
click at [318, 257] on button "Text-to-speech controls" at bounding box center [329, 260] width 33 height 28
click at [324, 257] on span "Text-to-speech controls" at bounding box center [329, 260] width 12 height 12
click at [323, 257] on span "Text-to-speech controls" at bounding box center [329, 260] width 12 height 12
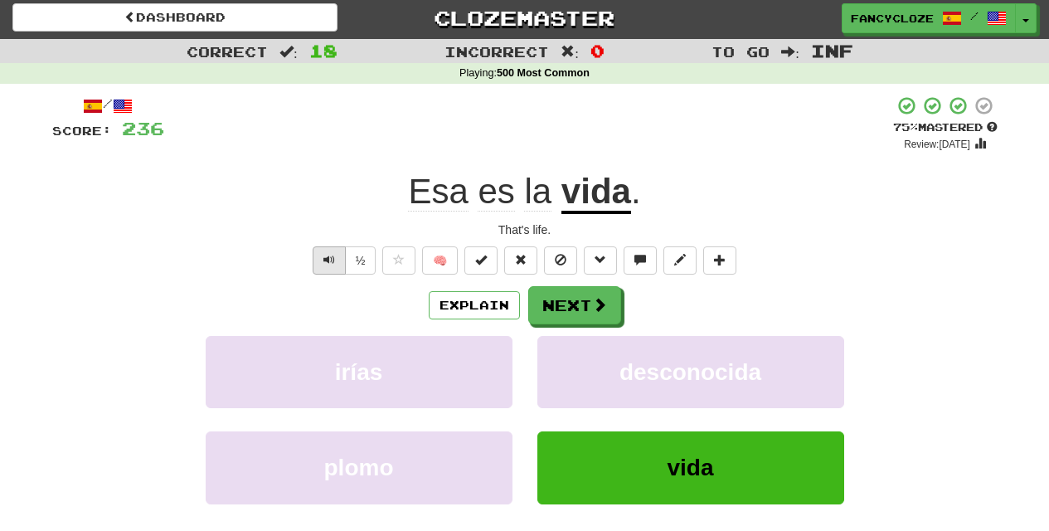
click at [323, 257] on span "Text-to-speech controls" at bounding box center [329, 260] width 12 height 12
click at [547, 303] on button "Next" at bounding box center [575, 306] width 93 height 38
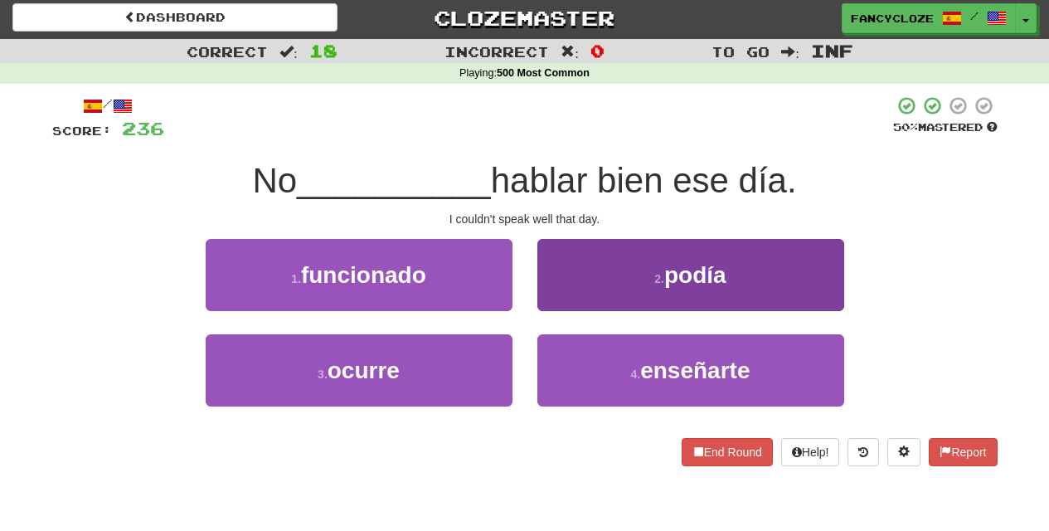
click at [695, 289] on button "2 . podía" at bounding box center [690, 275] width 307 height 72
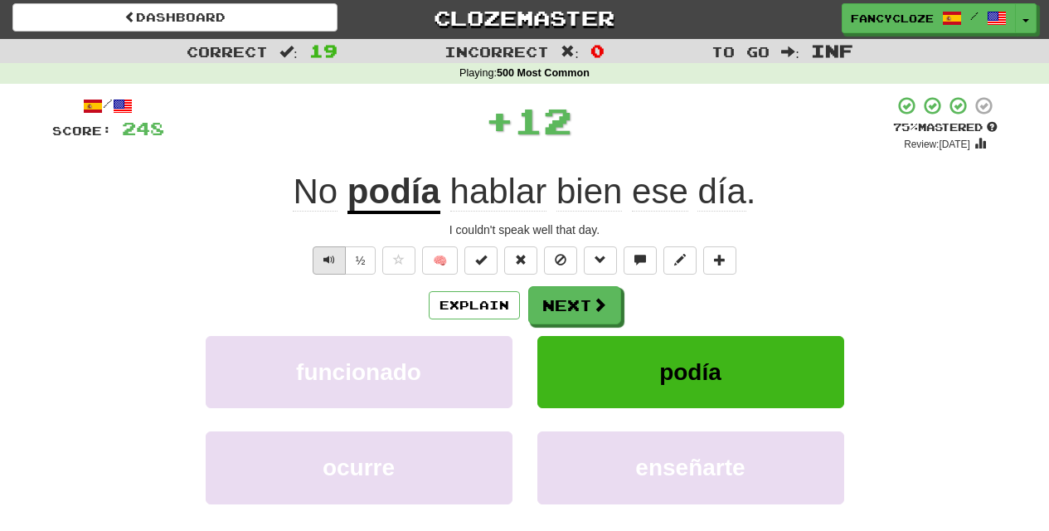
click at [328, 266] on button "Text-to-speech controls" at bounding box center [329, 260] width 33 height 28
click at [326, 260] on span "Text-to-speech controls" at bounding box center [329, 260] width 12 height 12
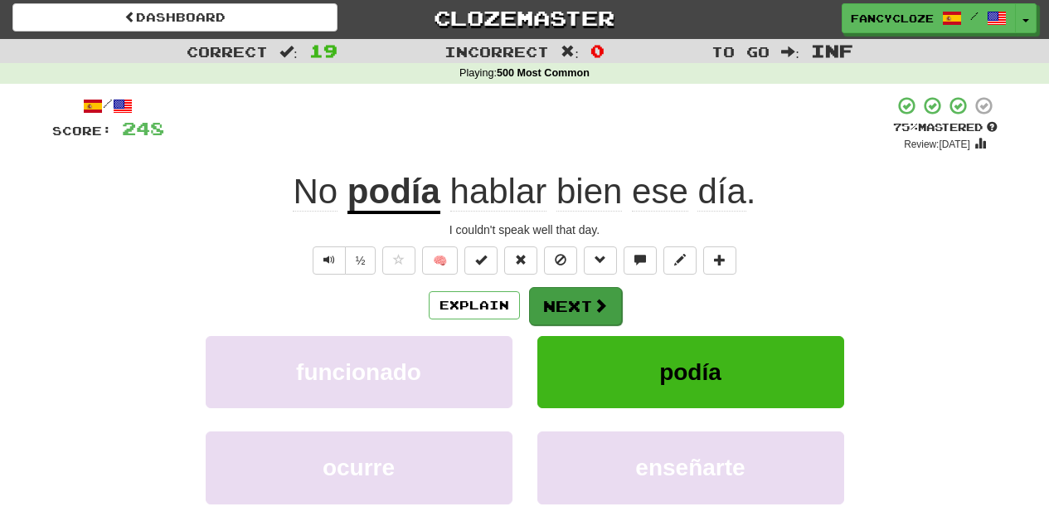
click at [562, 294] on button "Next" at bounding box center [575, 306] width 93 height 38
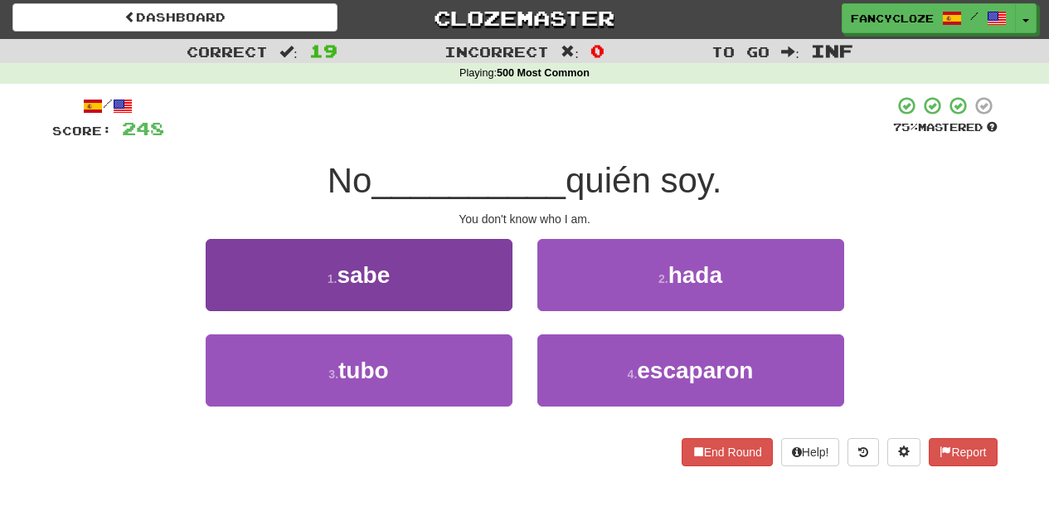
click at [394, 288] on button "1 . sabe" at bounding box center [359, 275] width 307 height 72
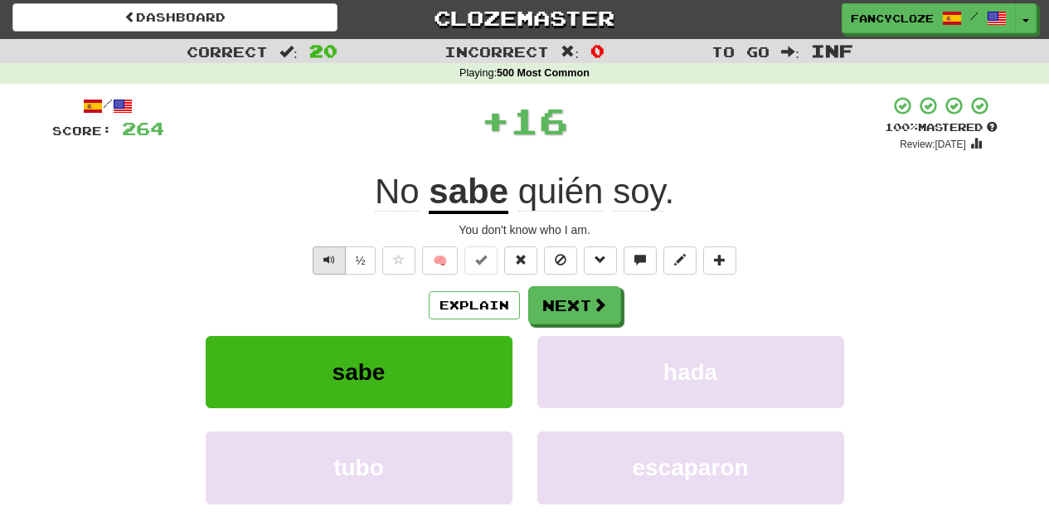
click at [330, 256] on span "Text-to-speech controls" at bounding box center [329, 260] width 12 height 12
click at [329, 256] on span "Text-to-speech controls" at bounding box center [329, 260] width 12 height 12
click at [328, 255] on span "Text-to-speech controls" at bounding box center [329, 260] width 12 height 12
click at [328, 257] on span "Text-to-speech controls" at bounding box center [329, 260] width 12 height 12
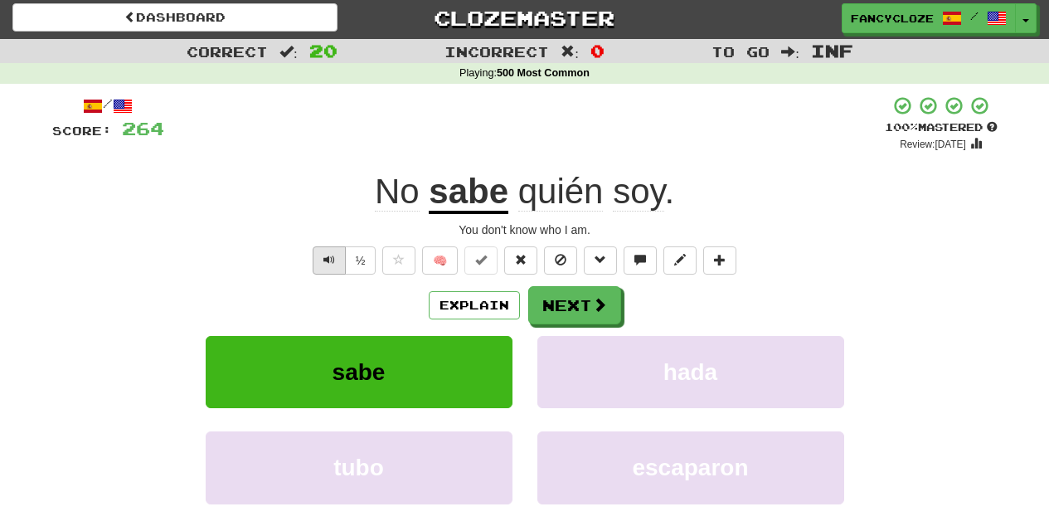
click at [328, 257] on span "Text-to-speech controls" at bounding box center [329, 260] width 12 height 12
click at [328, 256] on span "Text-to-speech controls" at bounding box center [329, 260] width 12 height 12
click at [325, 256] on span "Text-to-speech controls" at bounding box center [329, 260] width 12 height 12
click at [324, 257] on span "Text-to-speech controls" at bounding box center [329, 260] width 12 height 12
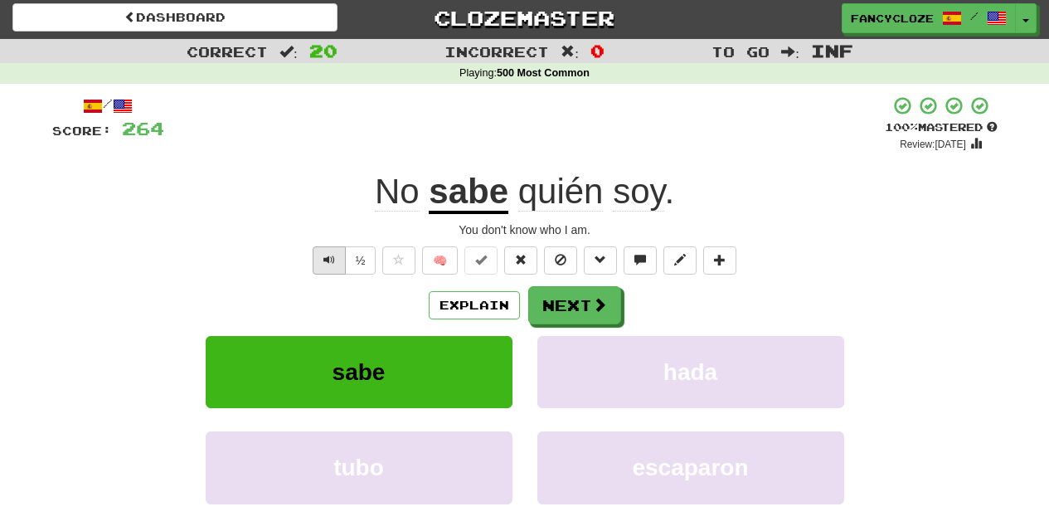
click at [324, 257] on span "Text-to-speech controls" at bounding box center [329, 260] width 12 height 12
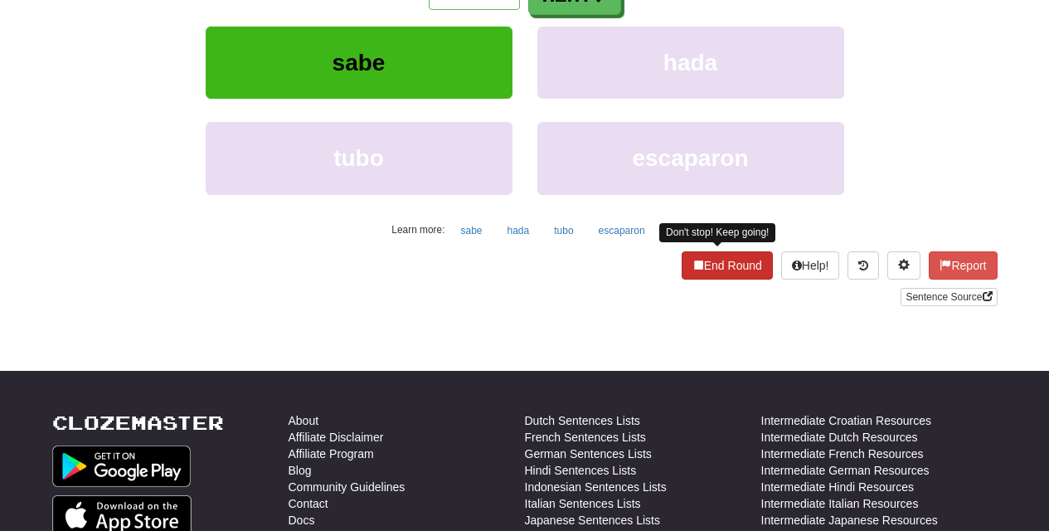
click at [712, 264] on button "End Round" at bounding box center [727, 265] width 91 height 28
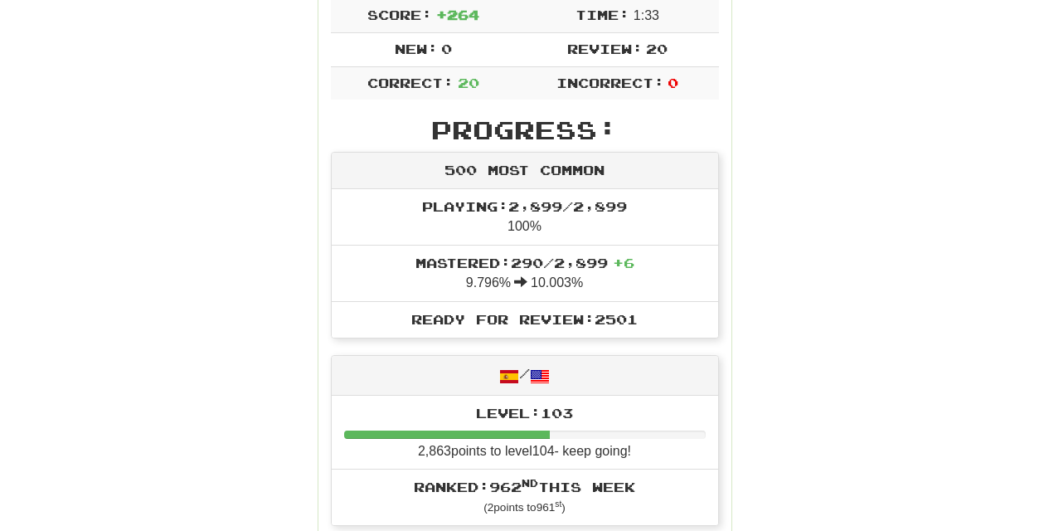
scroll to position [0, 0]
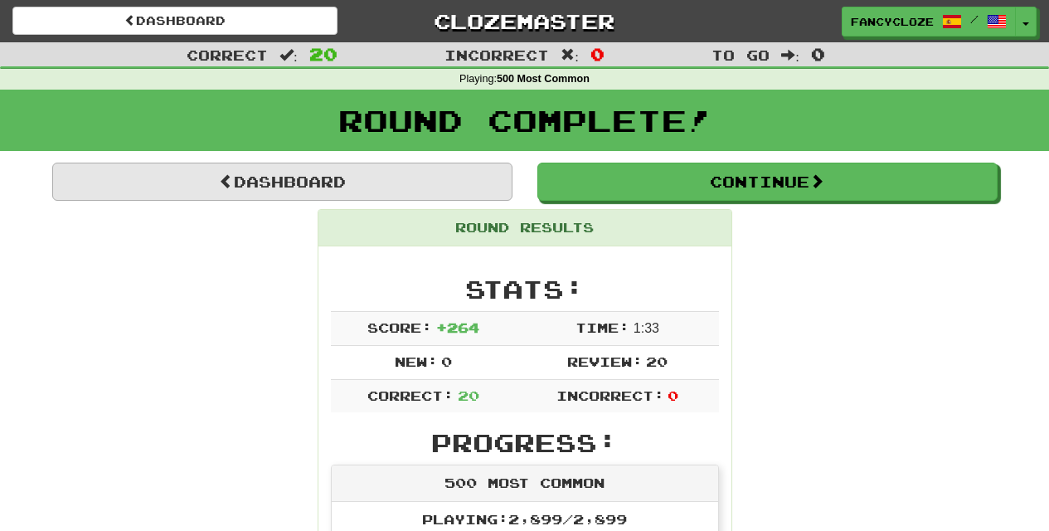
click at [374, 190] on link "Dashboard" at bounding box center [282, 182] width 460 height 38
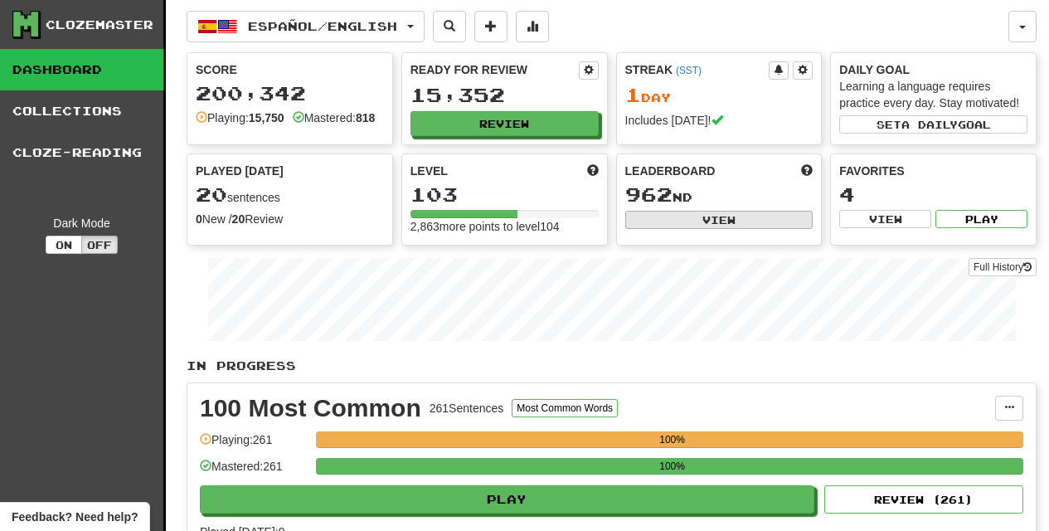
click at [682, 225] on button "View" at bounding box center [719, 220] width 188 height 18
select select "**********"
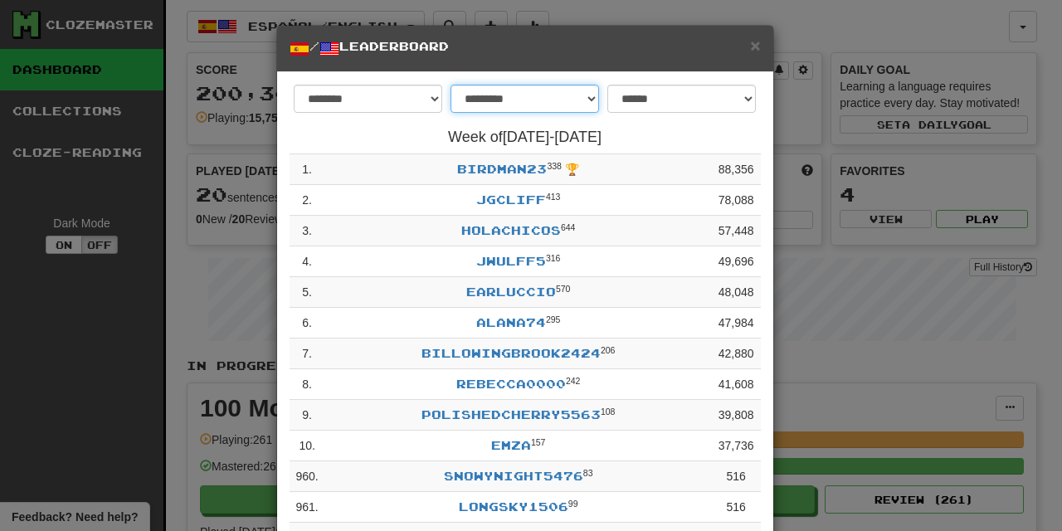
select select "********"
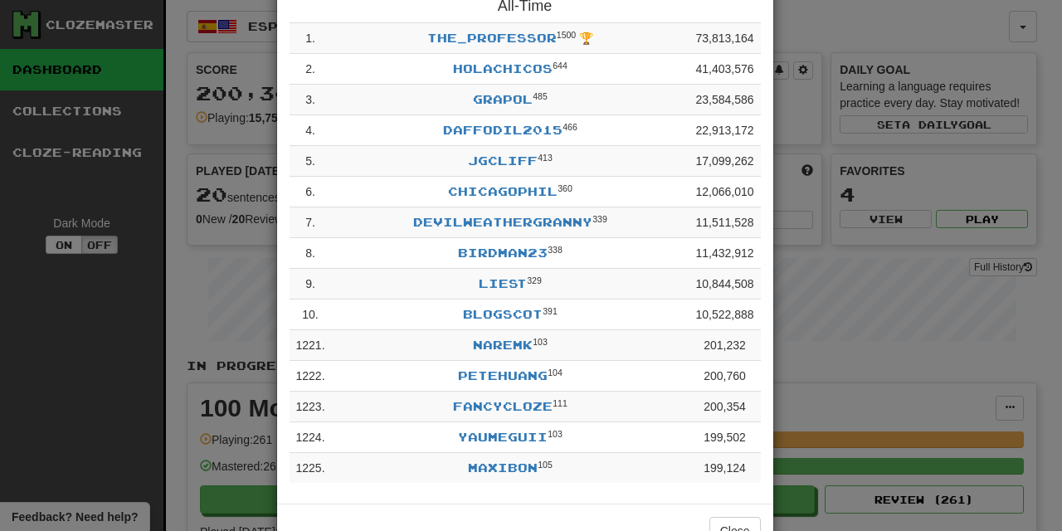
scroll to position [134, 0]
